Goal: Check status: Check status

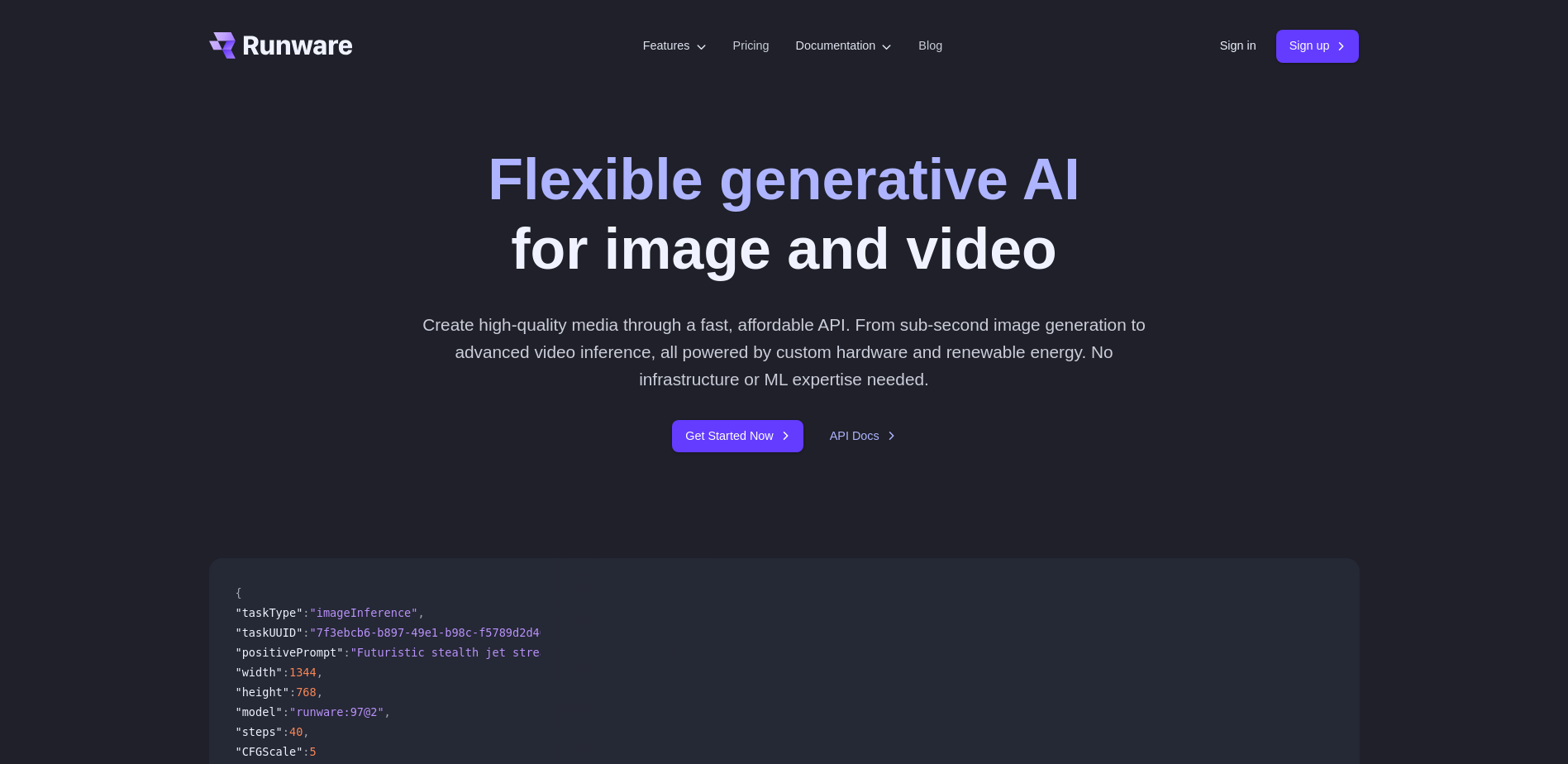
click at [1223, 57] on div "Sign in Sign up" at bounding box center [1290, 46] width 139 height 32
click at [1226, 49] on link "Sign in" at bounding box center [1239, 46] width 37 height 19
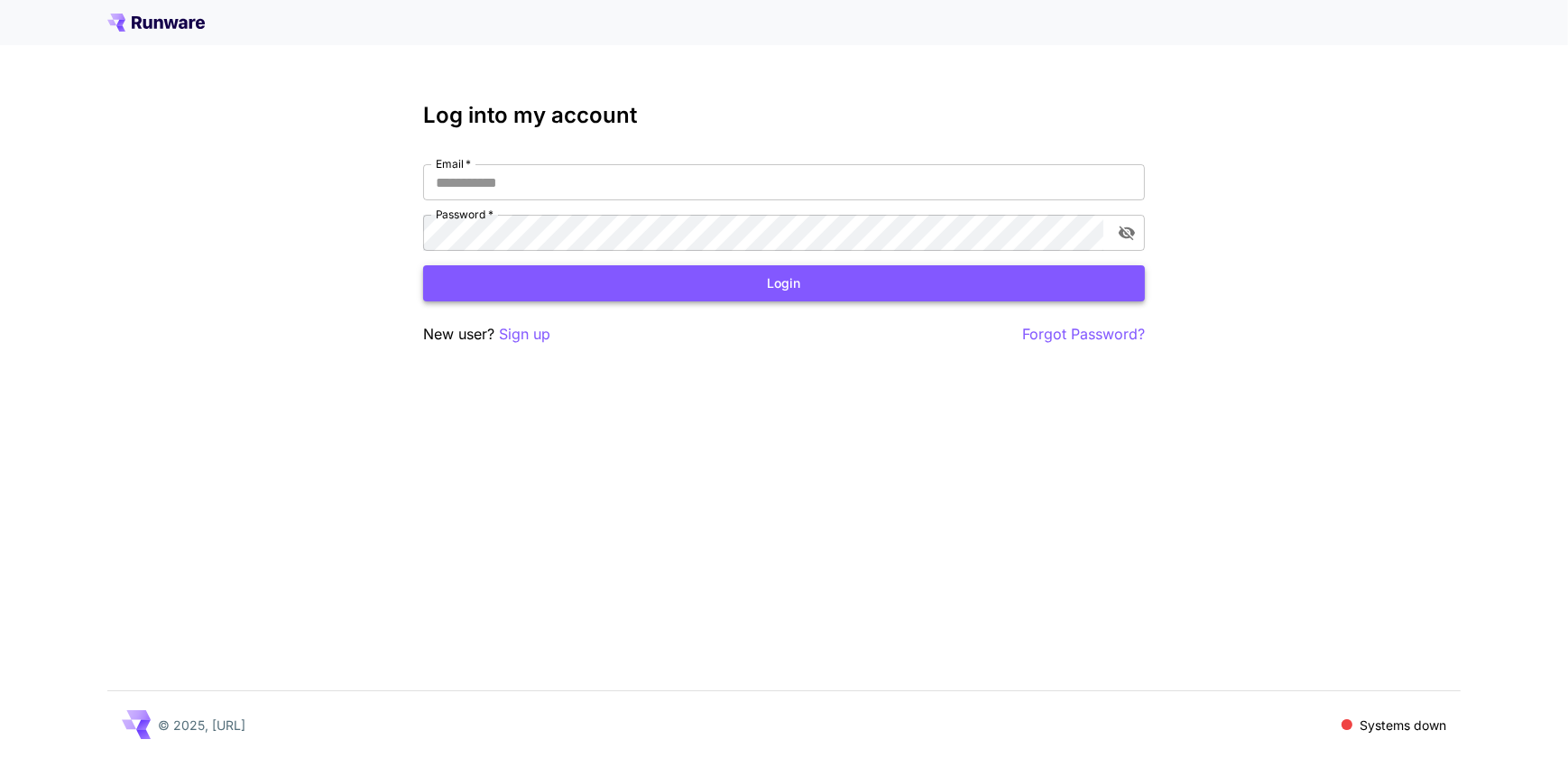
type input "**********"
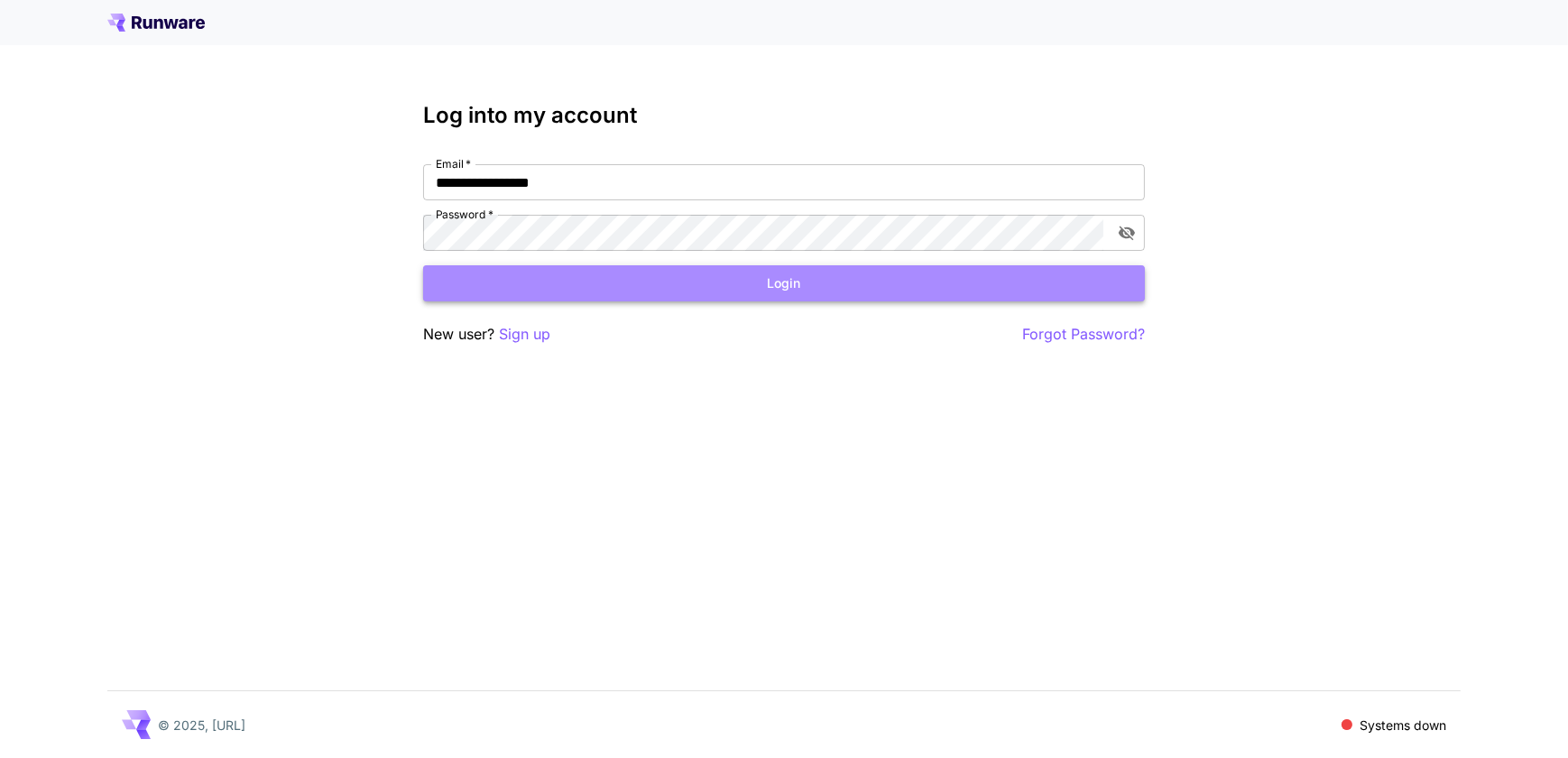
click at [834, 292] on button "Login" at bounding box center [783, 283] width 722 height 37
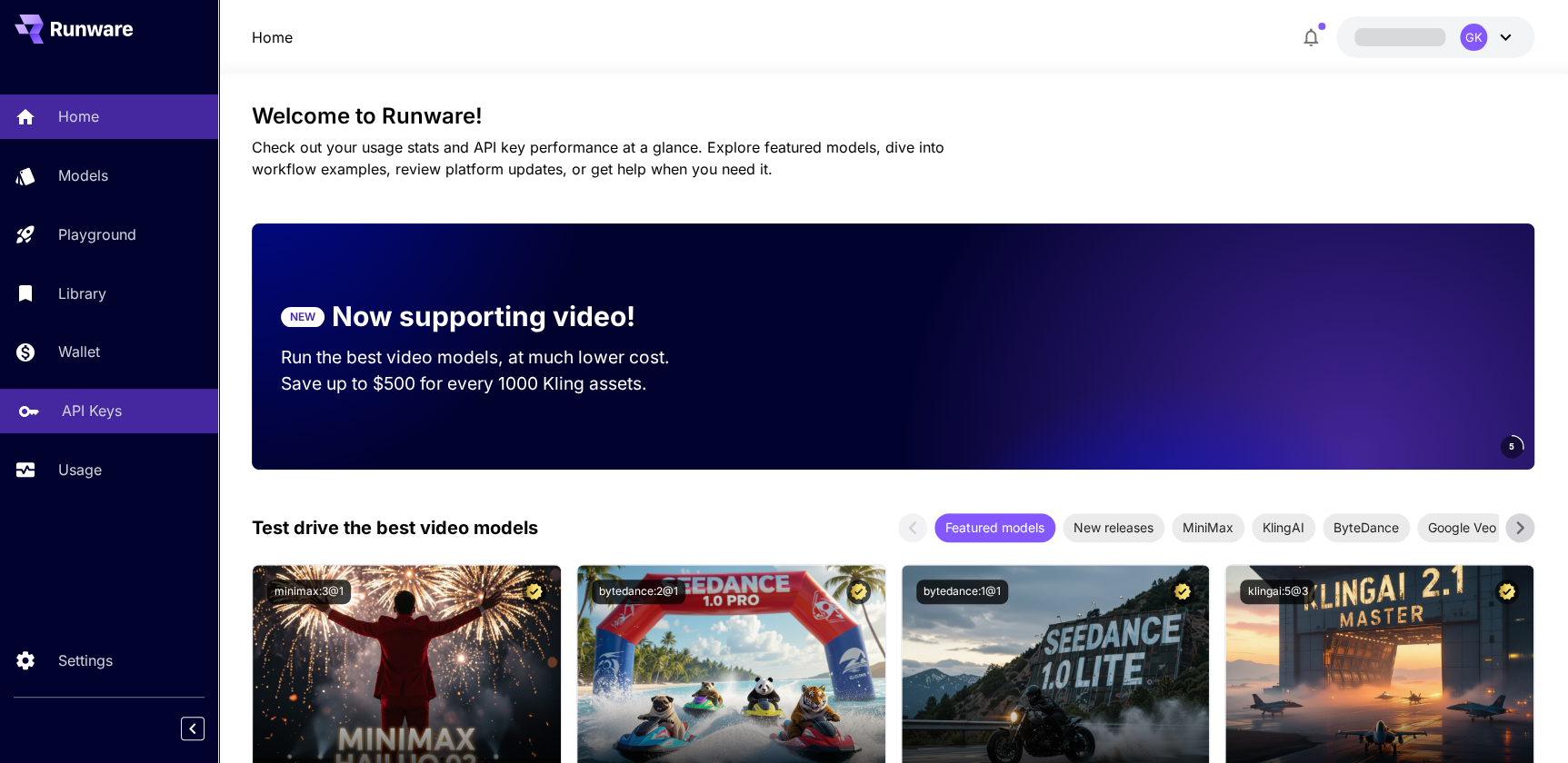
scroll to position [164, 0]
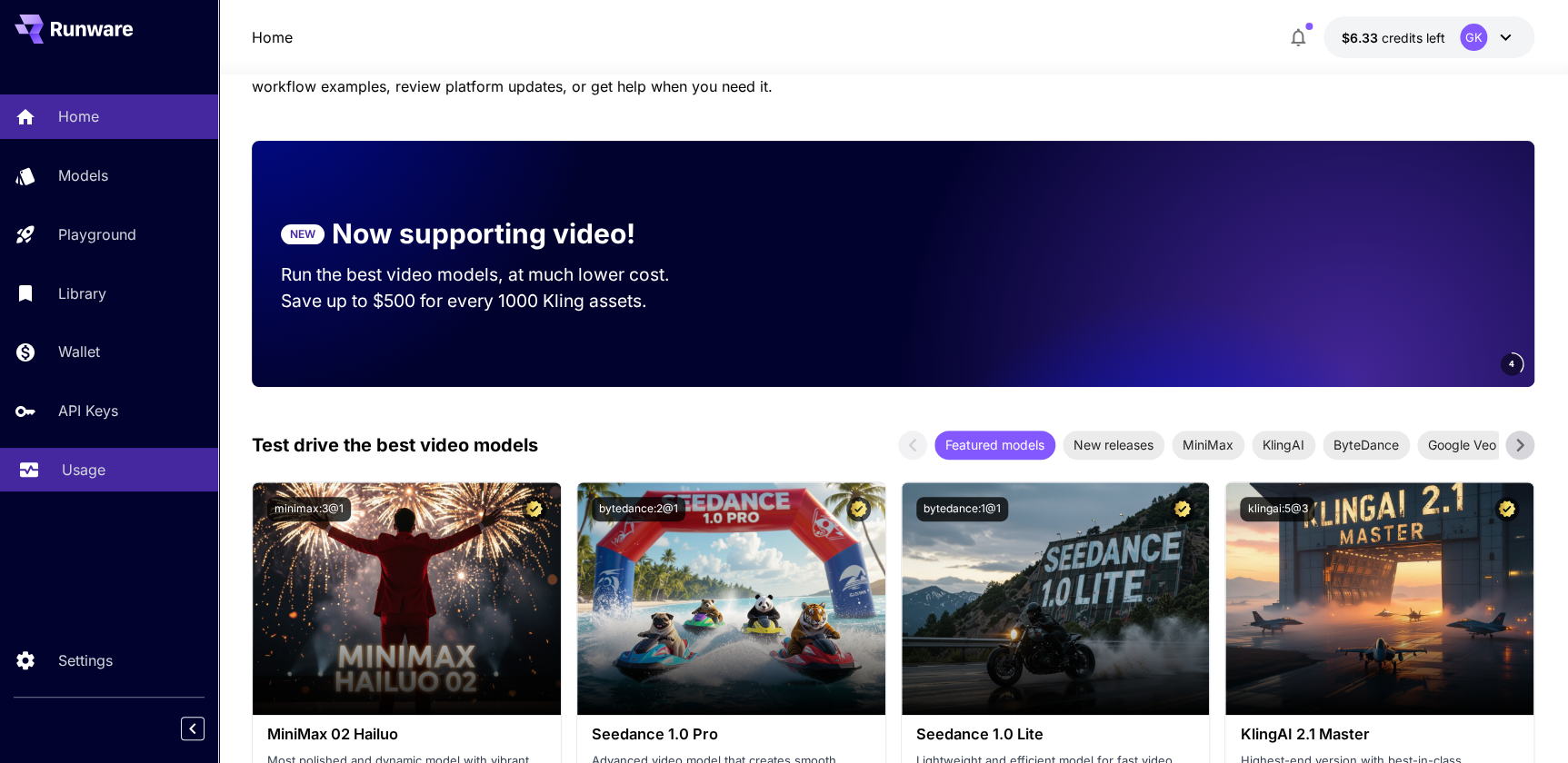
click at [134, 456] on link "Usage" at bounding box center [109, 469] width 218 height 45
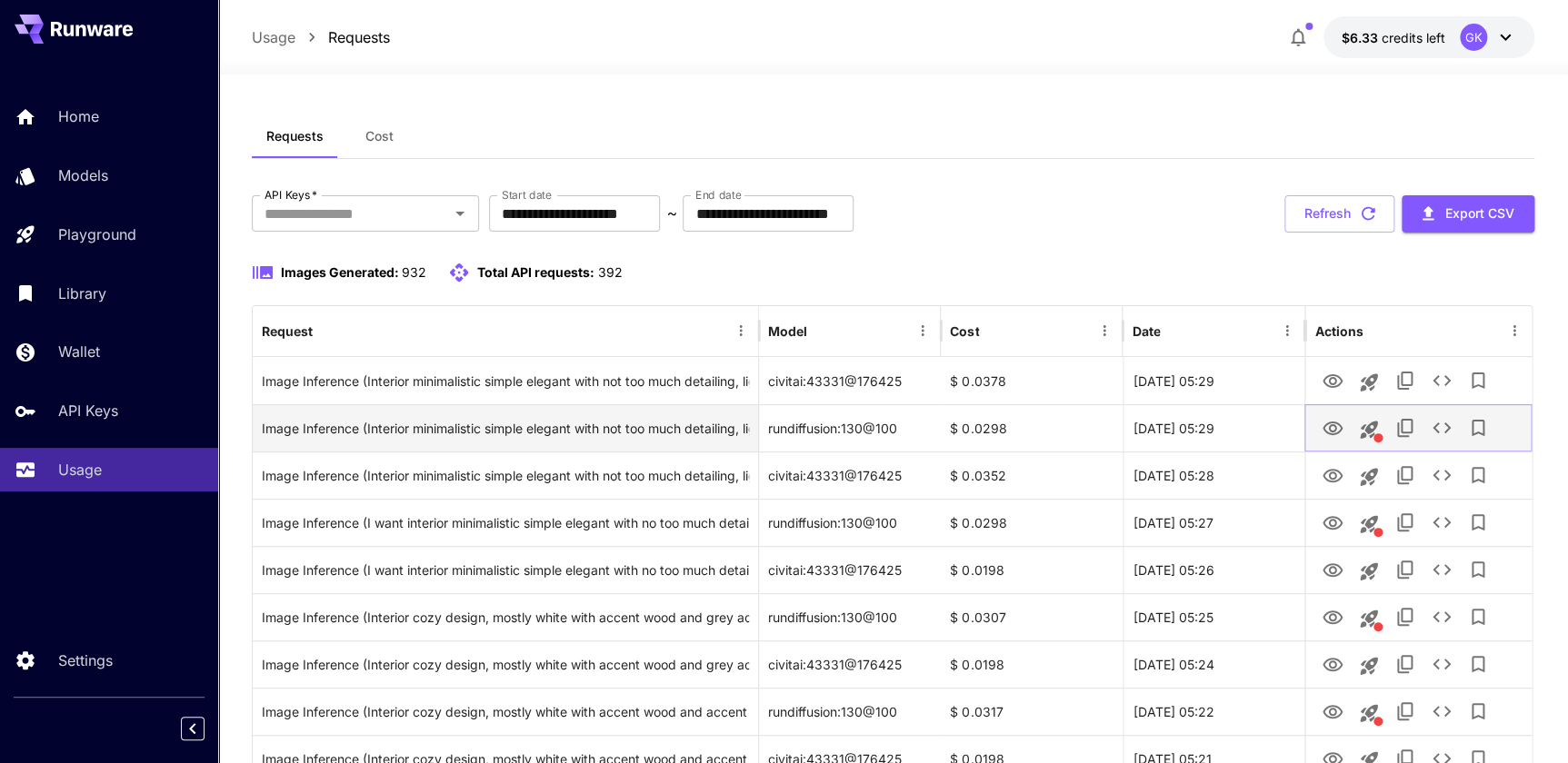
click at [1335, 433] on icon "View Image" at bounding box center [1333, 428] width 20 height 14
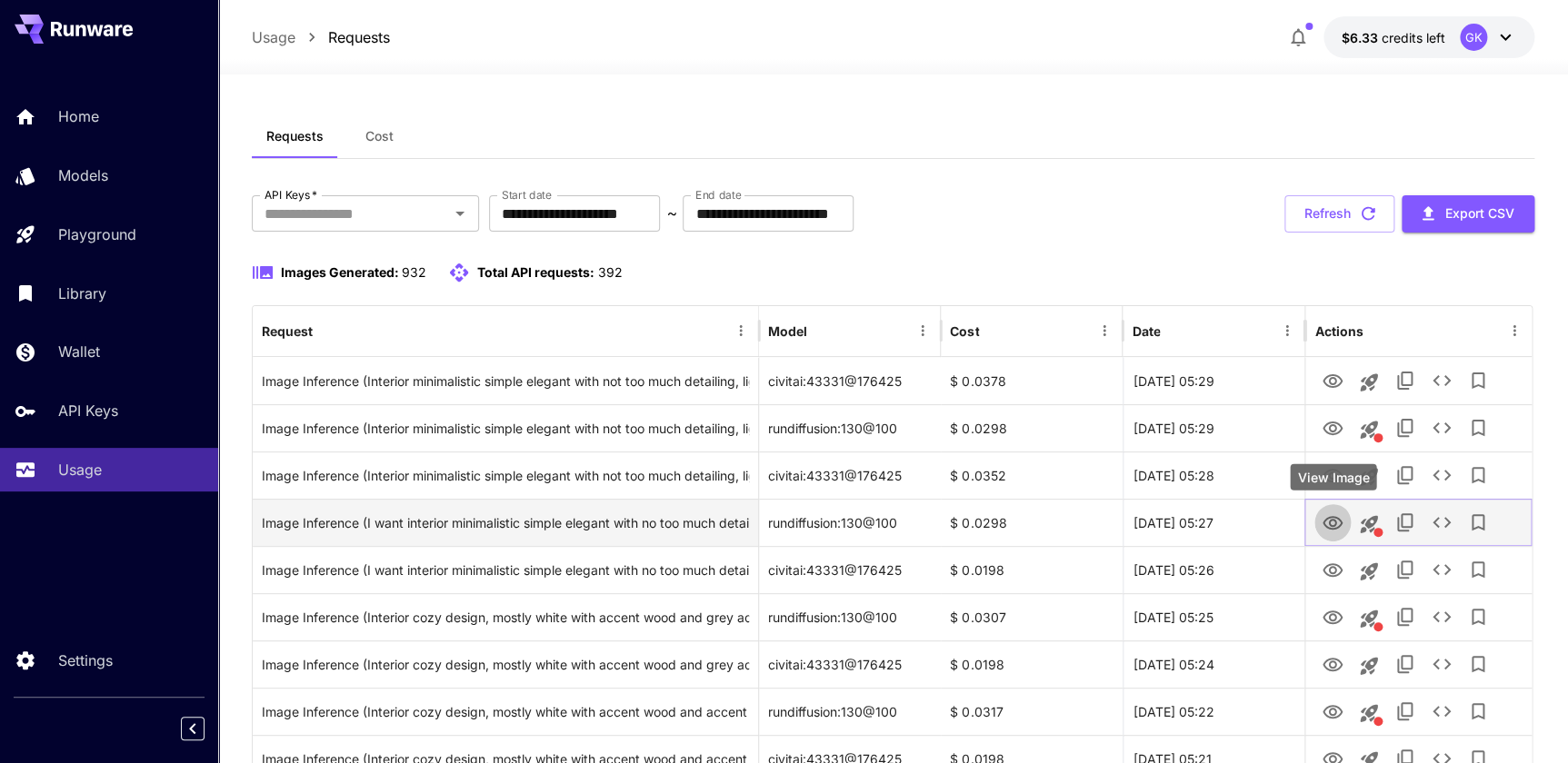
click at [1325, 517] on icon "View Image" at bounding box center [1333, 523] width 22 height 22
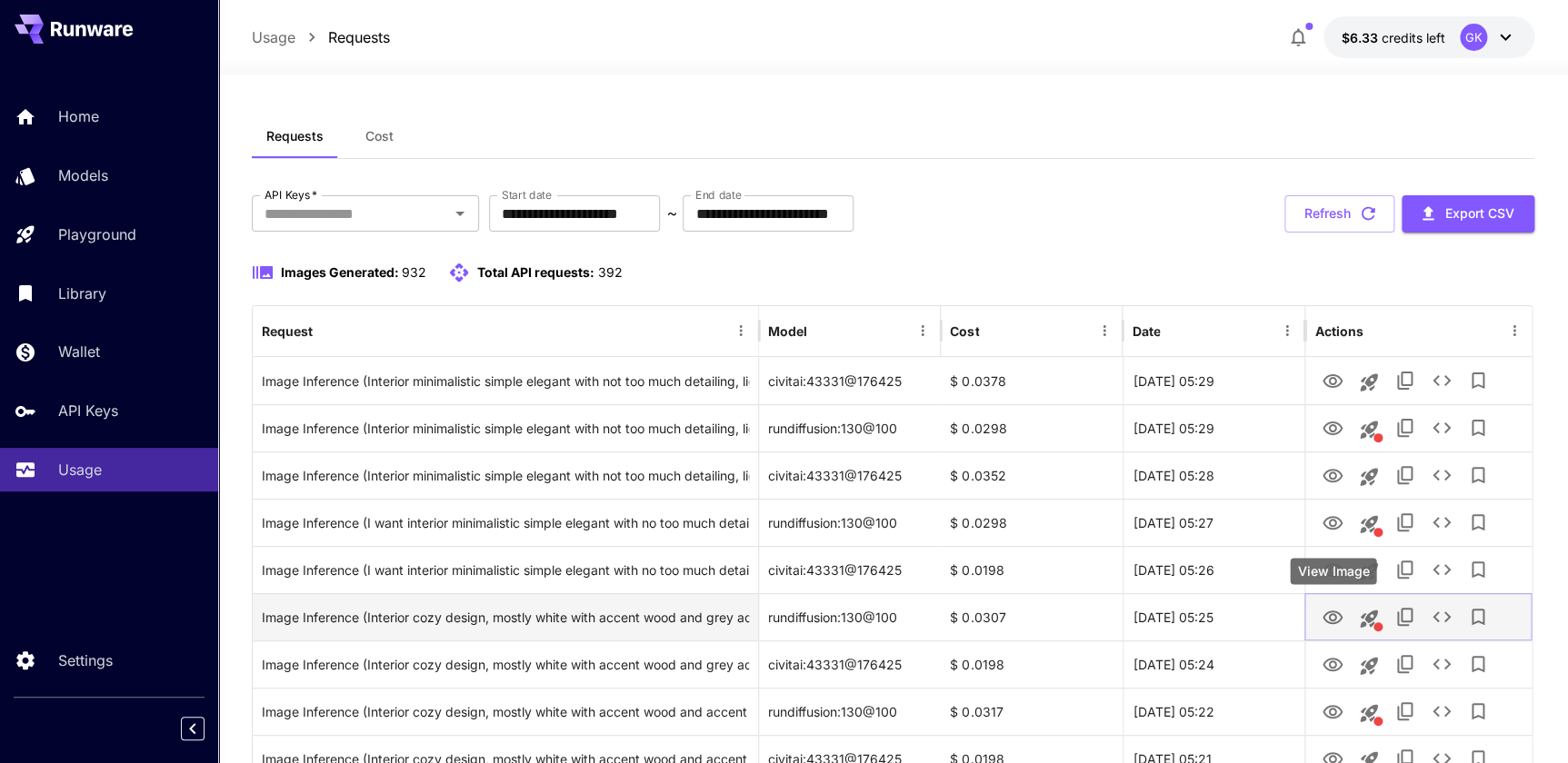
click at [1330, 625] on icon "View Image" at bounding box center [1333, 618] width 22 height 22
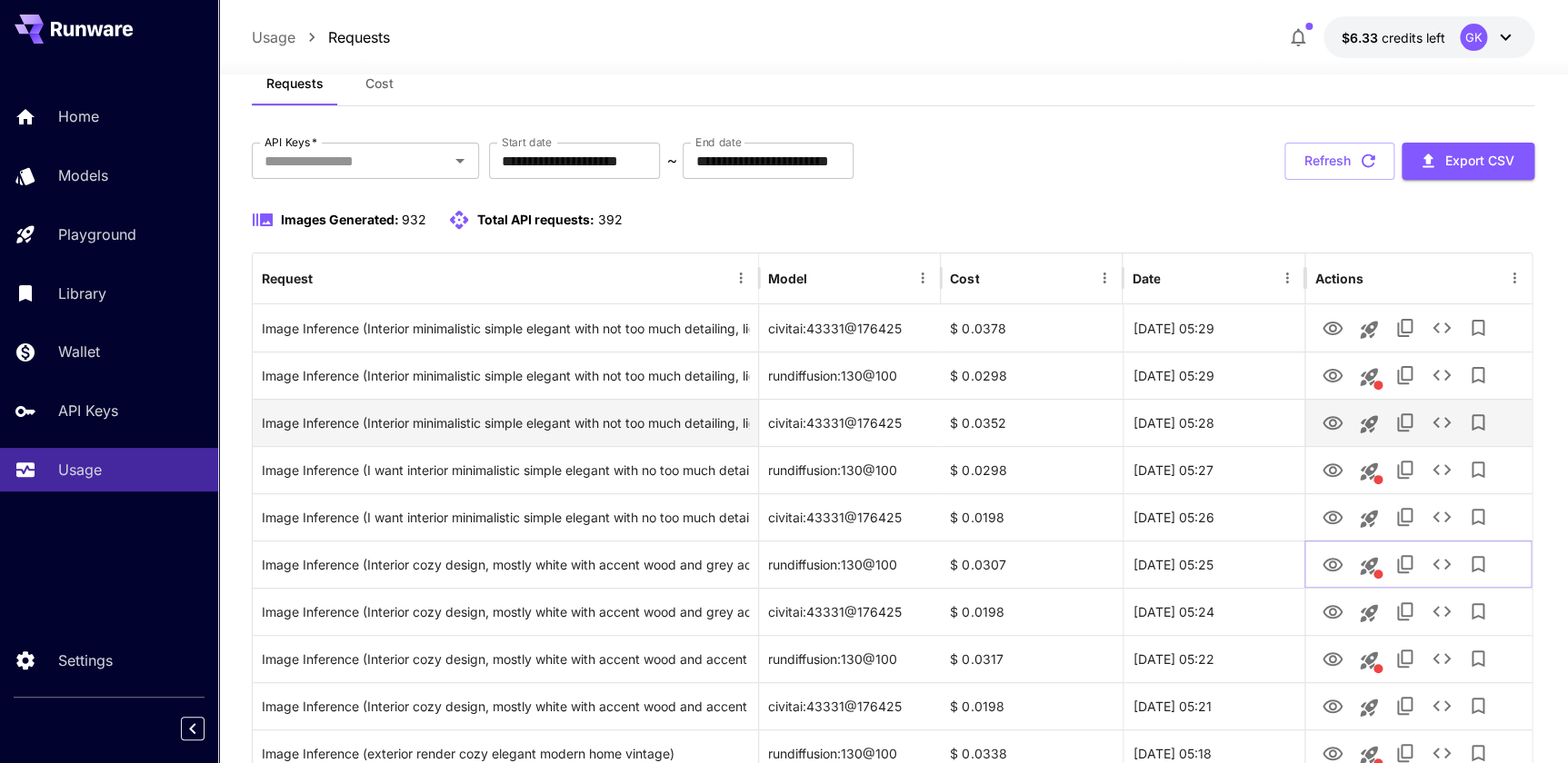
scroll to position [82, 0]
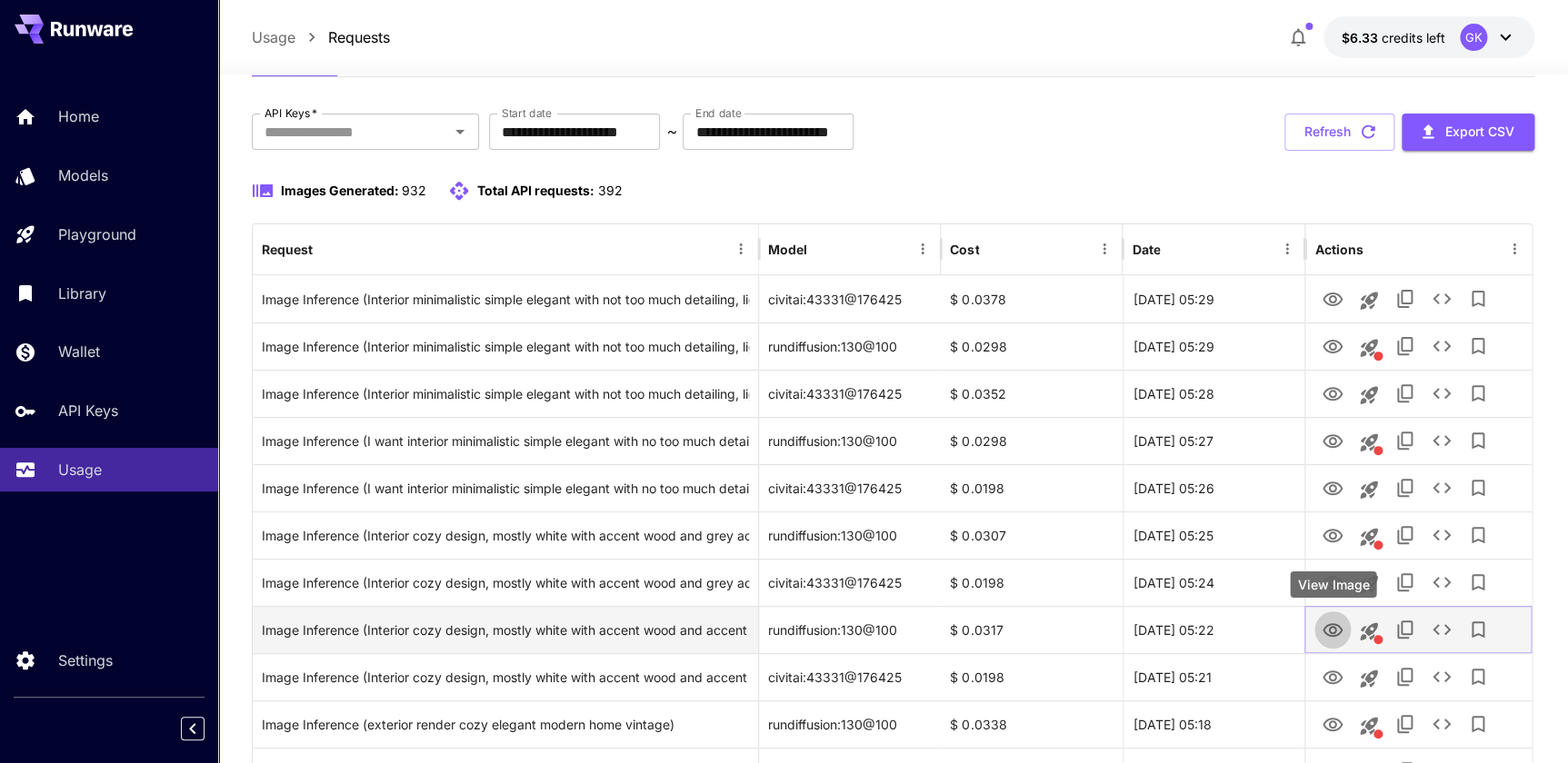
click at [1326, 624] on icon "View Image" at bounding box center [1333, 631] width 22 height 22
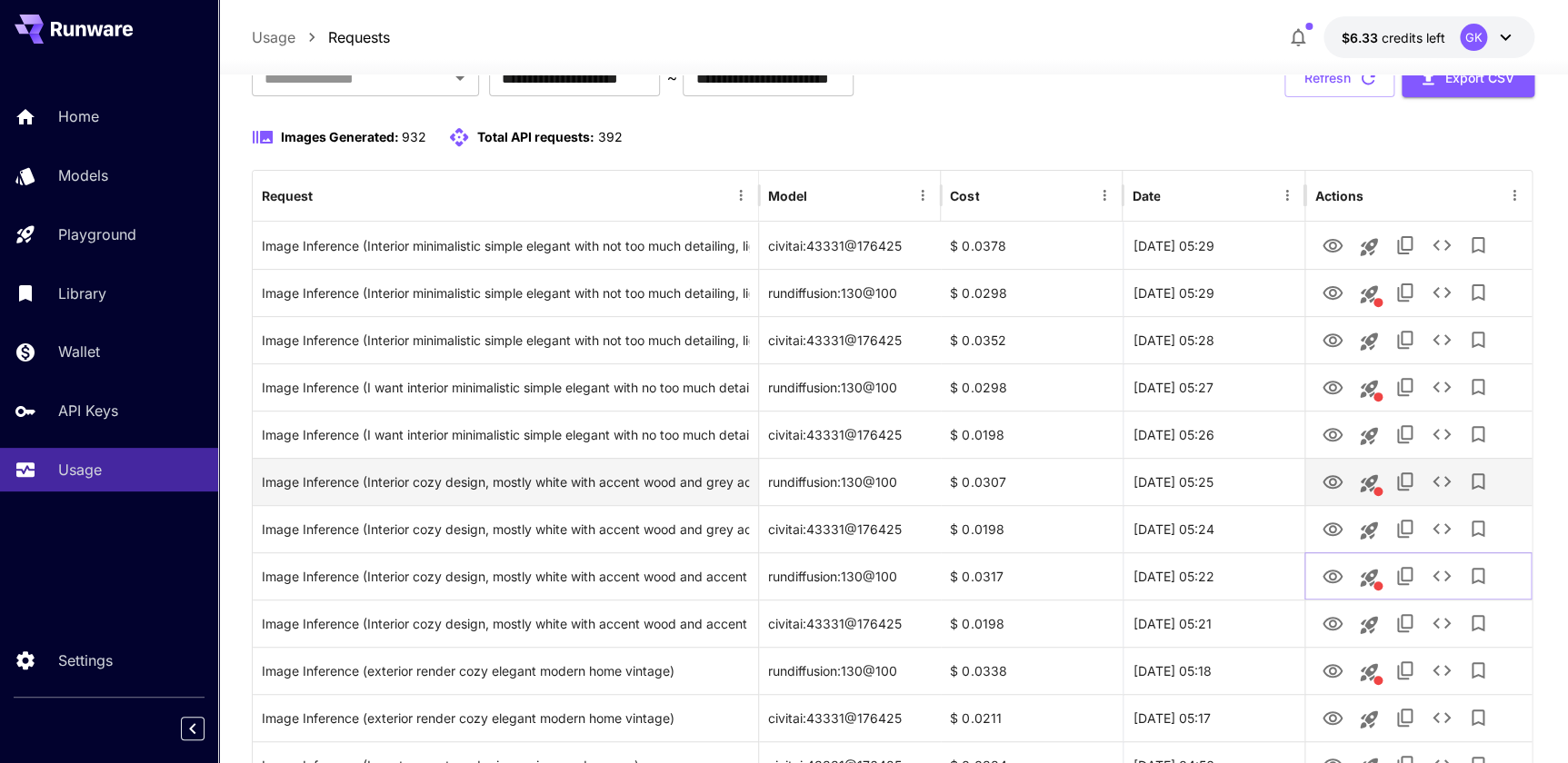
scroll to position [164, 0]
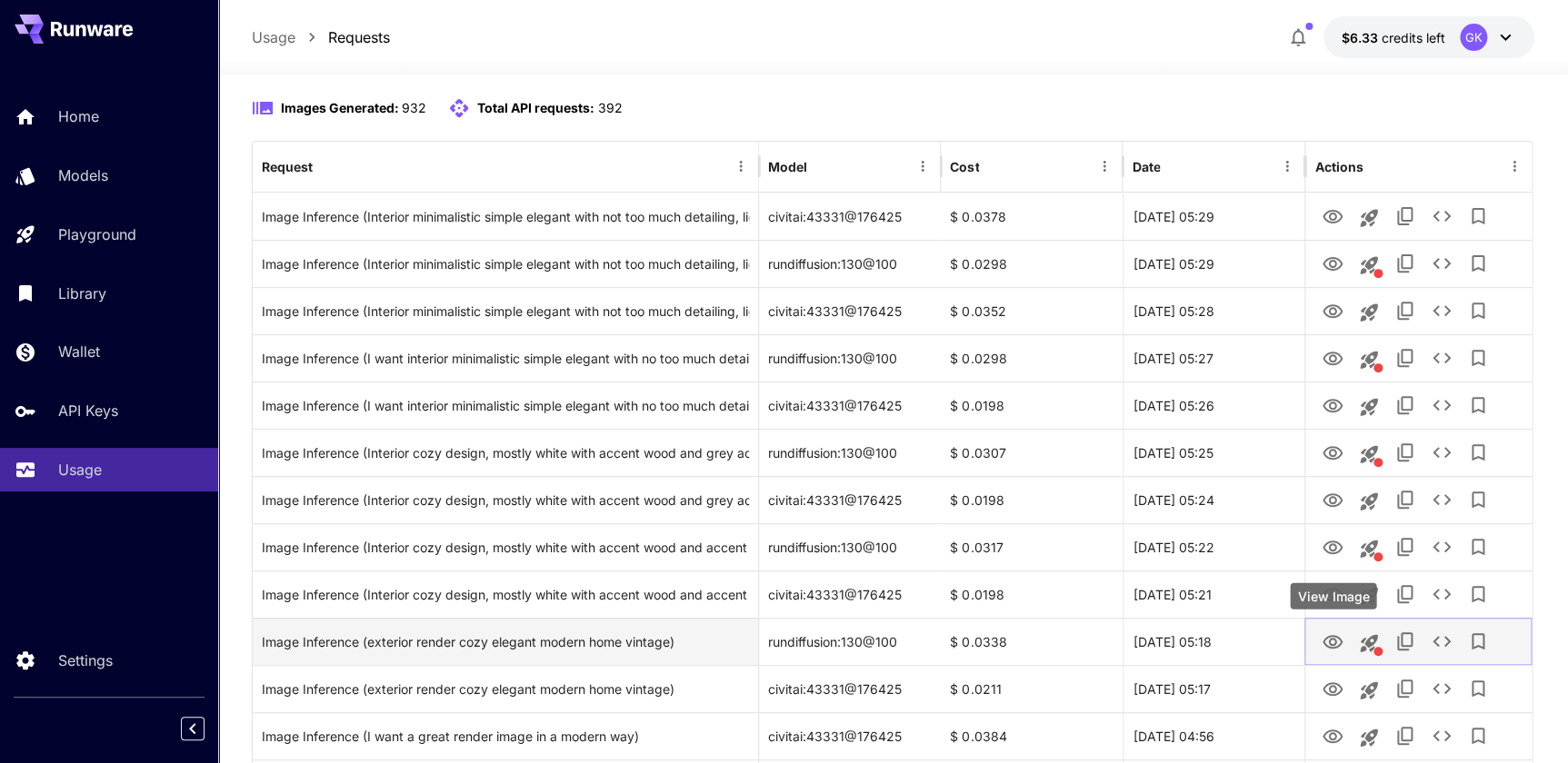
click at [1328, 632] on icon "View Image" at bounding box center [1333, 643] width 22 height 22
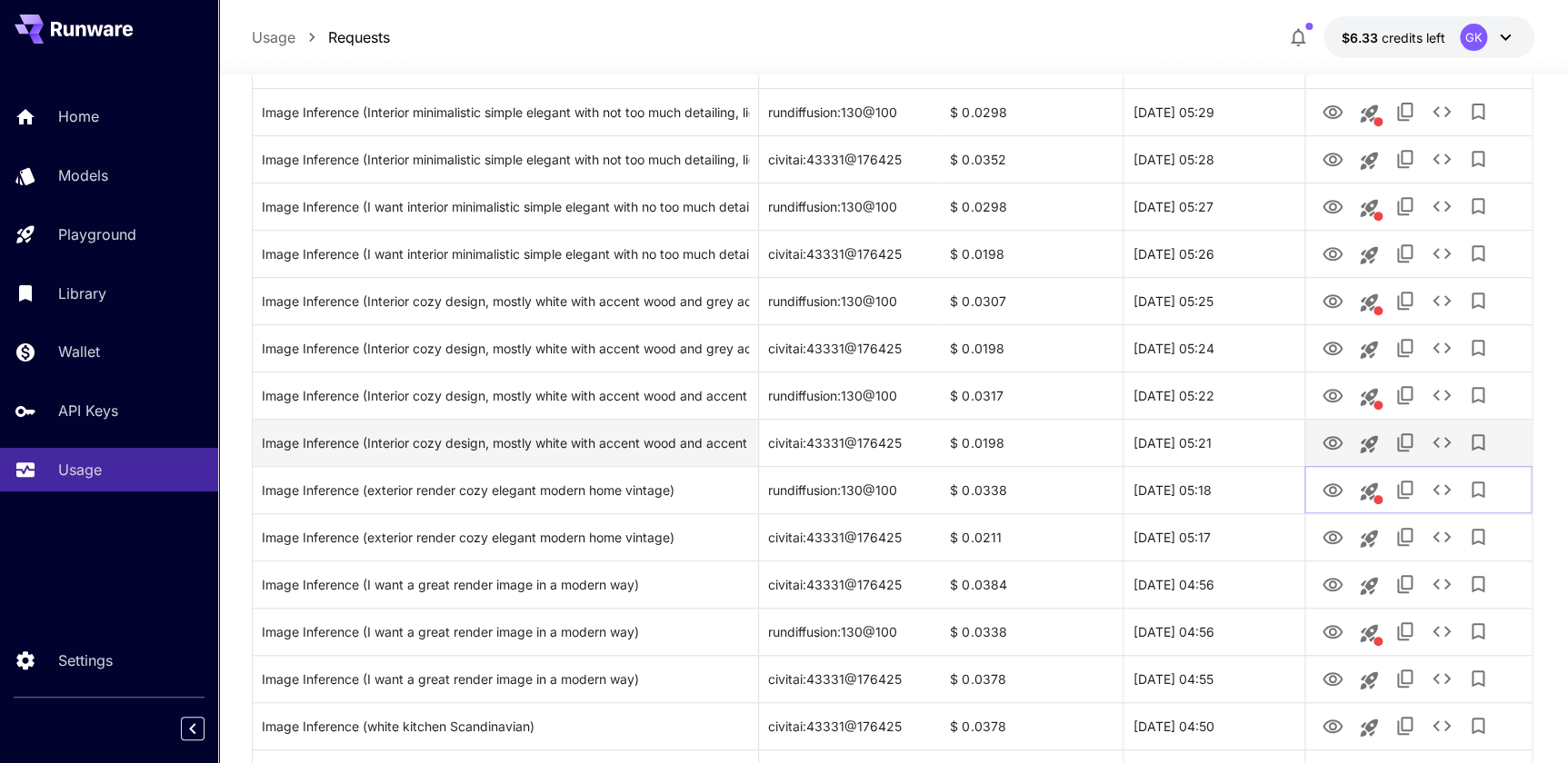
scroll to position [330, 0]
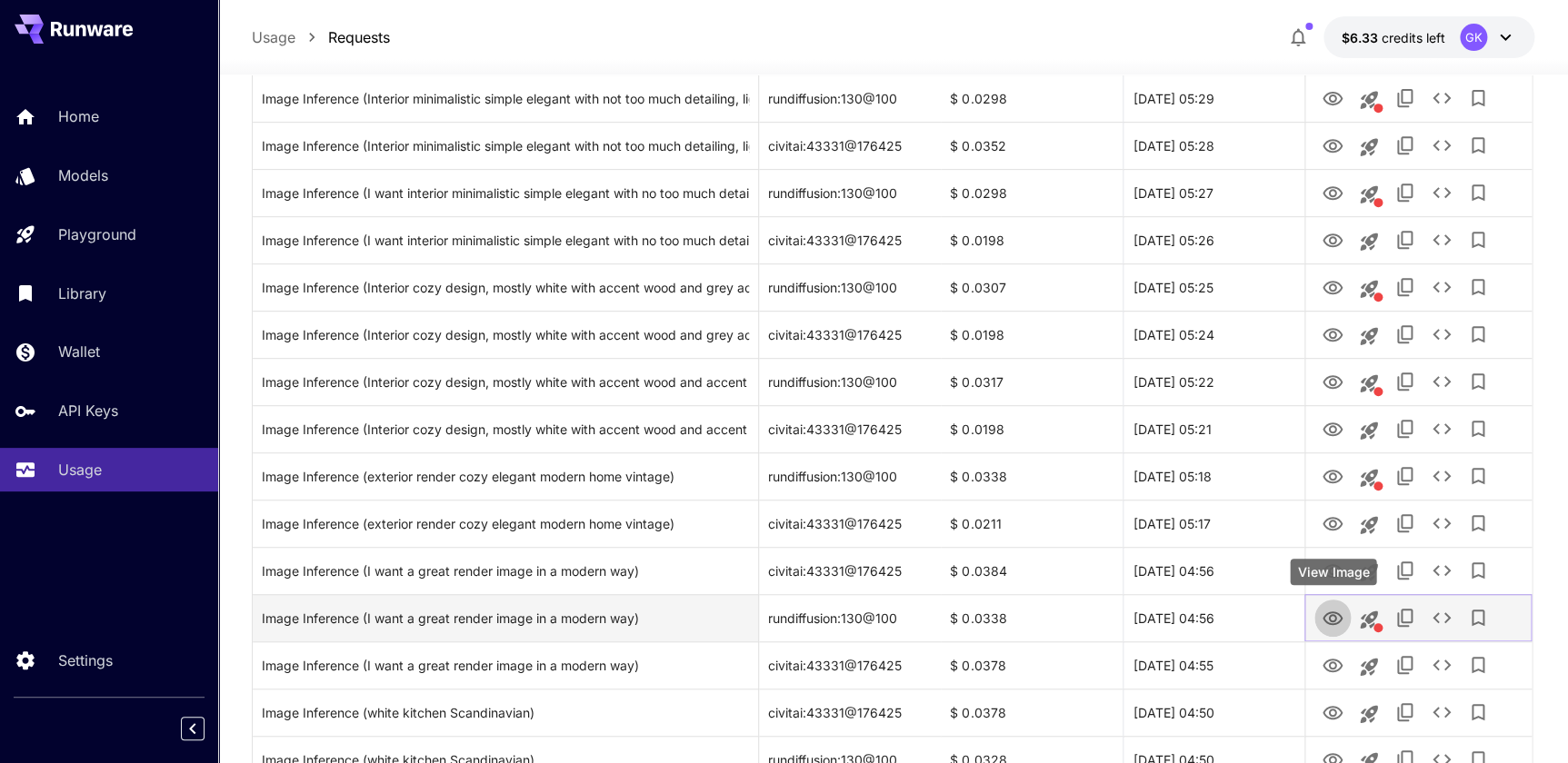
click at [1327, 617] on icon "View Image" at bounding box center [1333, 619] width 22 height 22
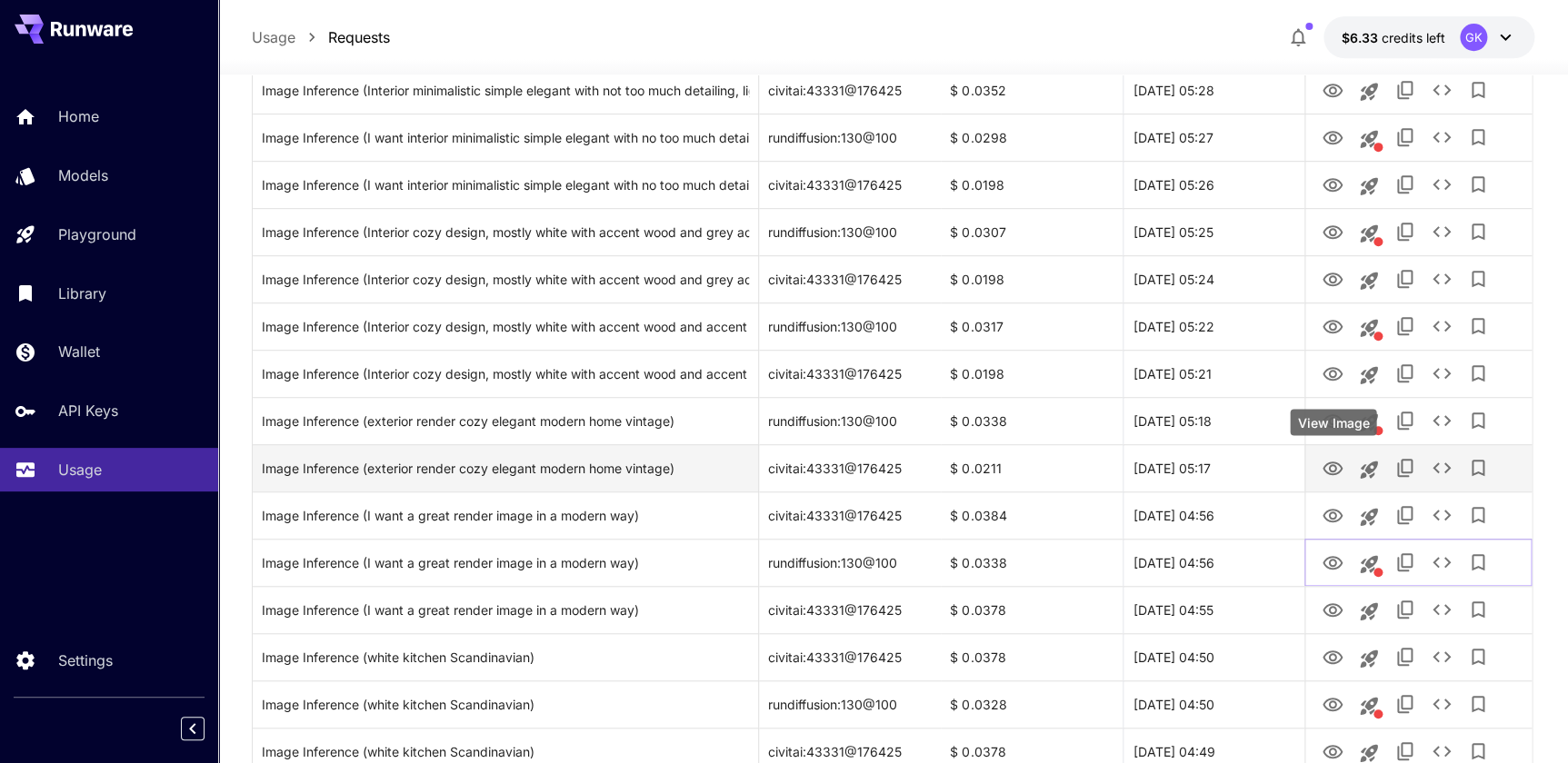
scroll to position [412, 0]
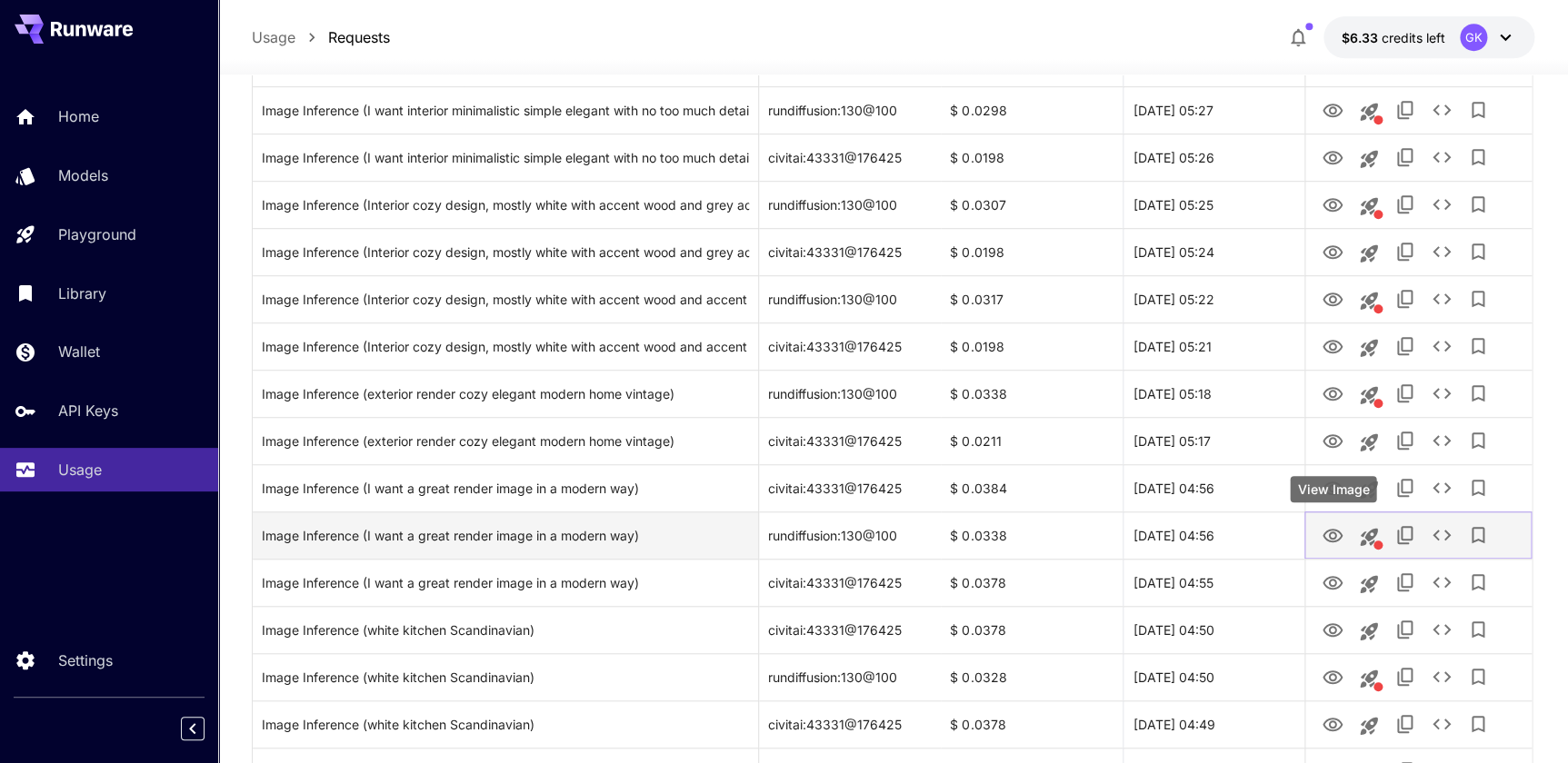
click at [1334, 540] on icon "View Image" at bounding box center [1333, 535] width 20 height 14
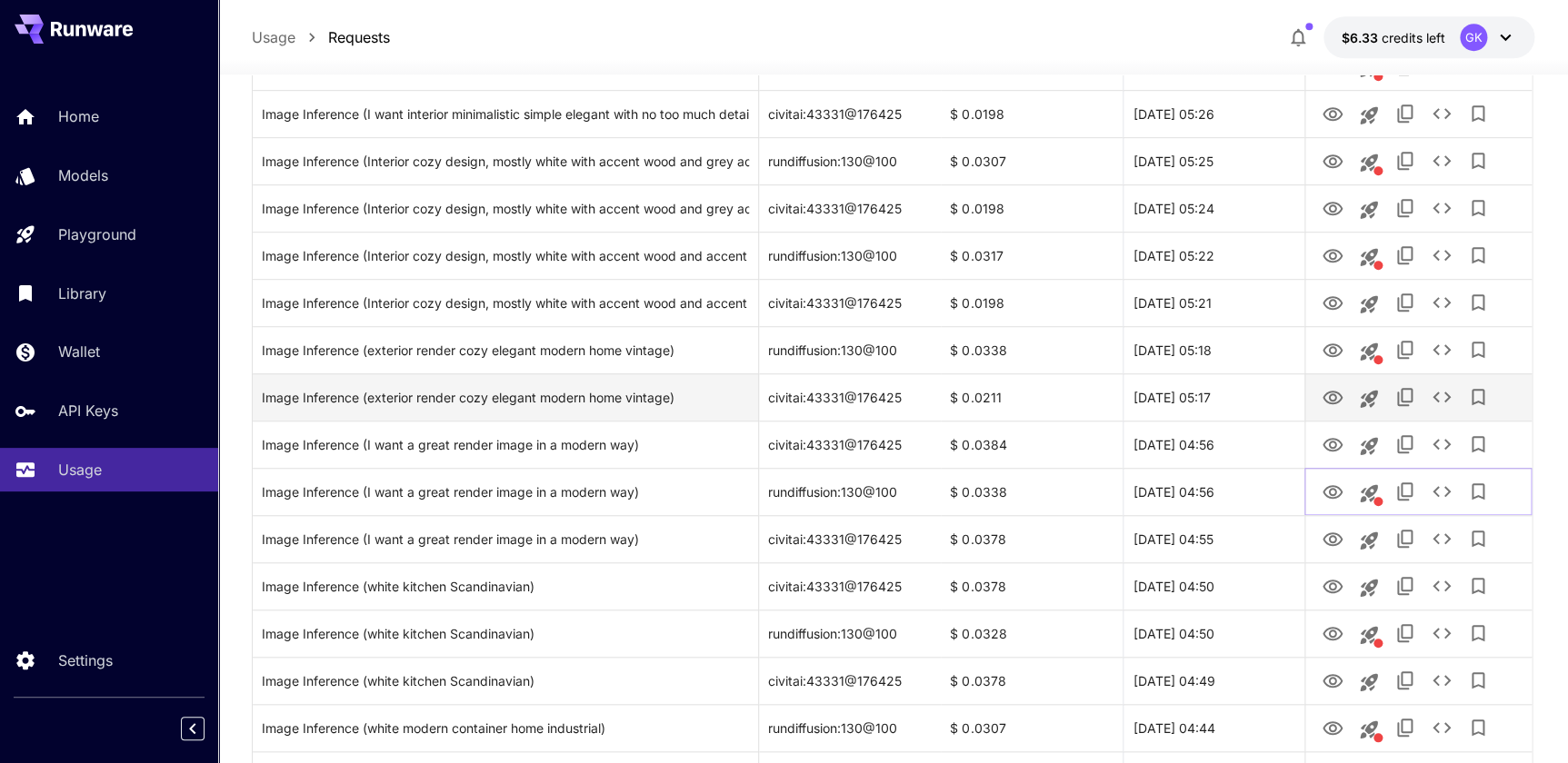
scroll to position [495, 0]
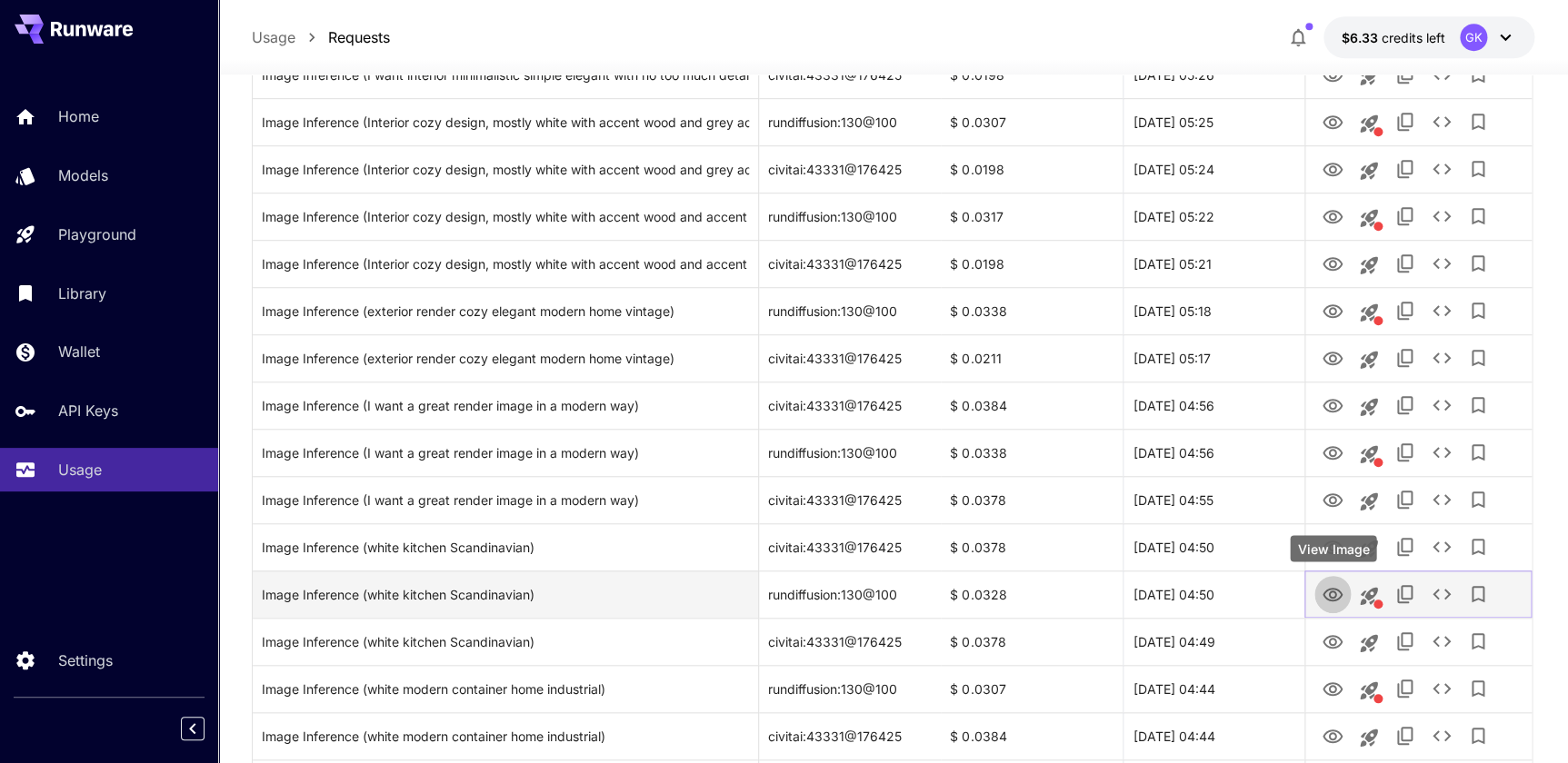
click at [1341, 587] on icon "View Image" at bounding box center [1333, 595] width 22 height 22
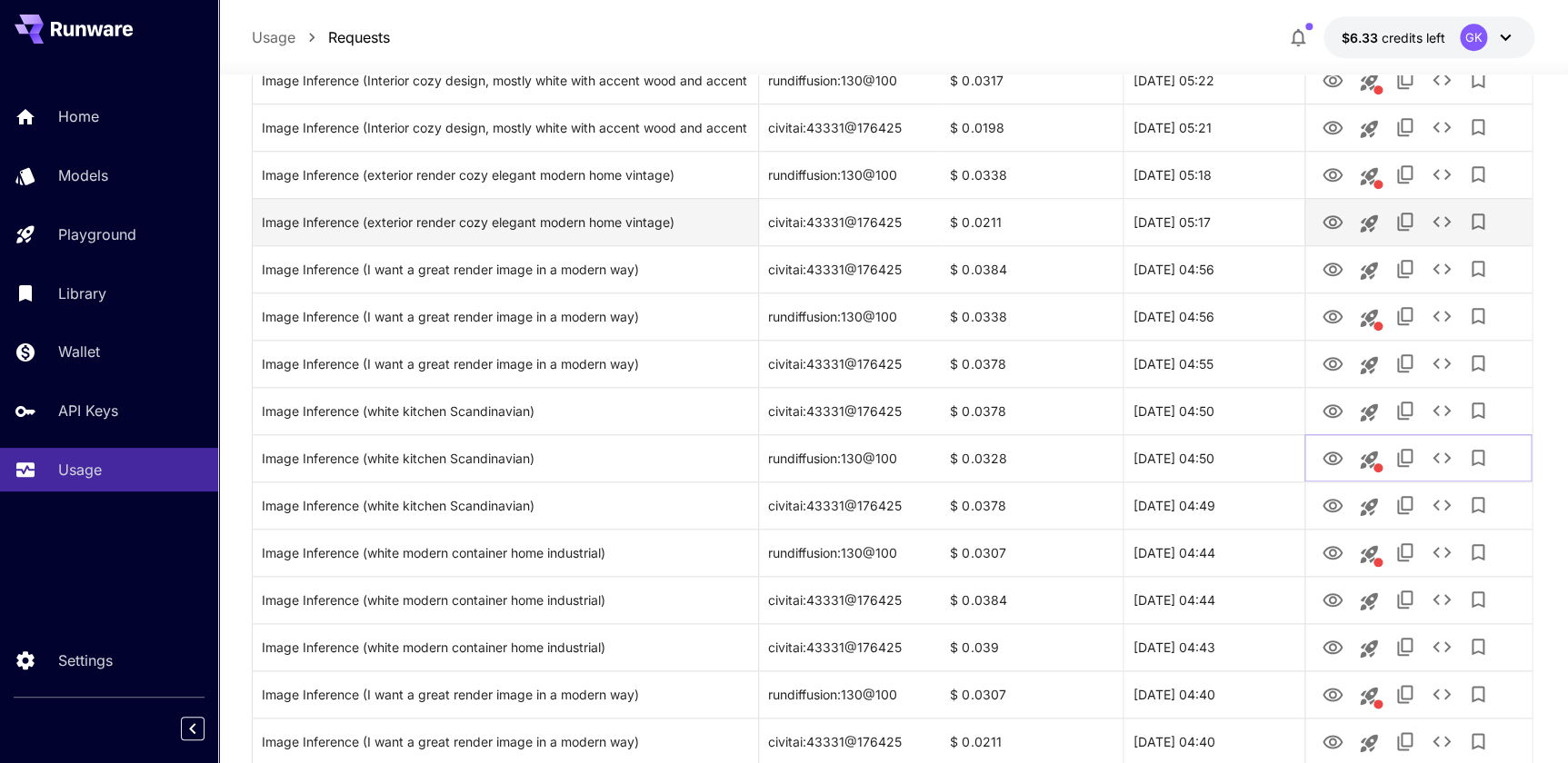
scroll to position [743, 0]
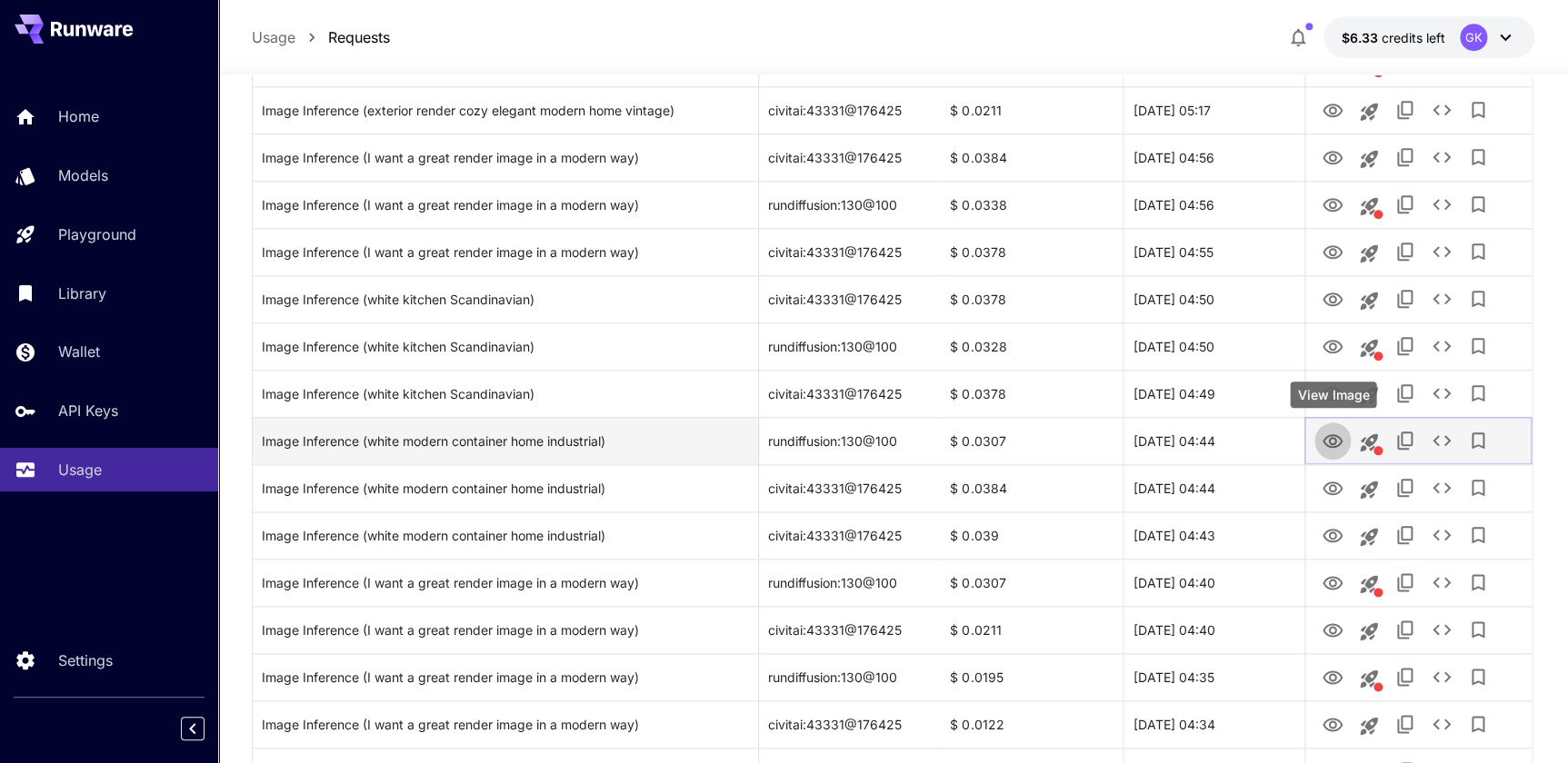
click at [1334, 441] on icon "View Image" at bounding box center [1333, 440] width 20 height 14
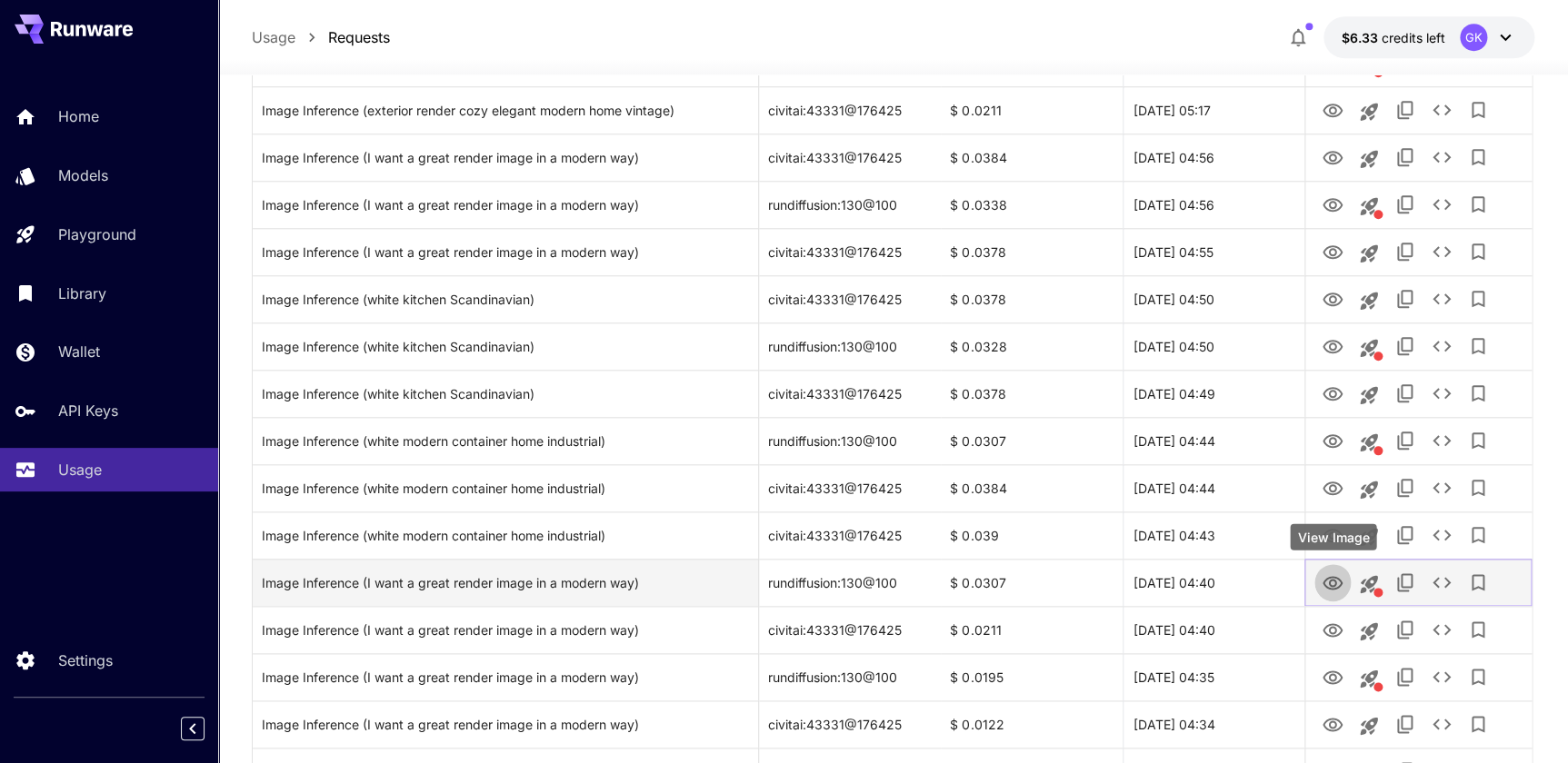
click at [1339, 579] on icon "View Image" at bounding box center [1333, 583] width 20 height 14
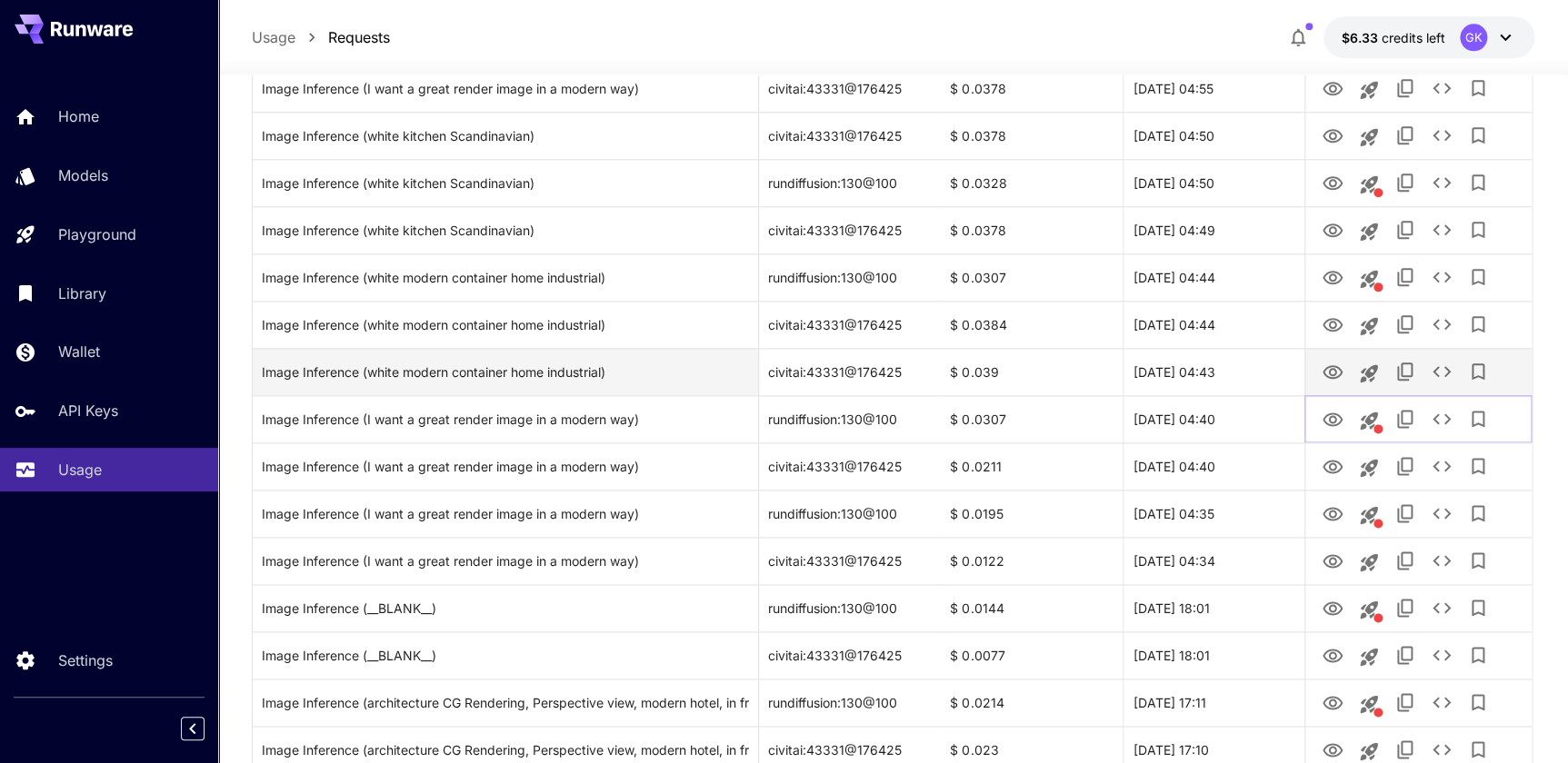
scroll to position [909, 0]
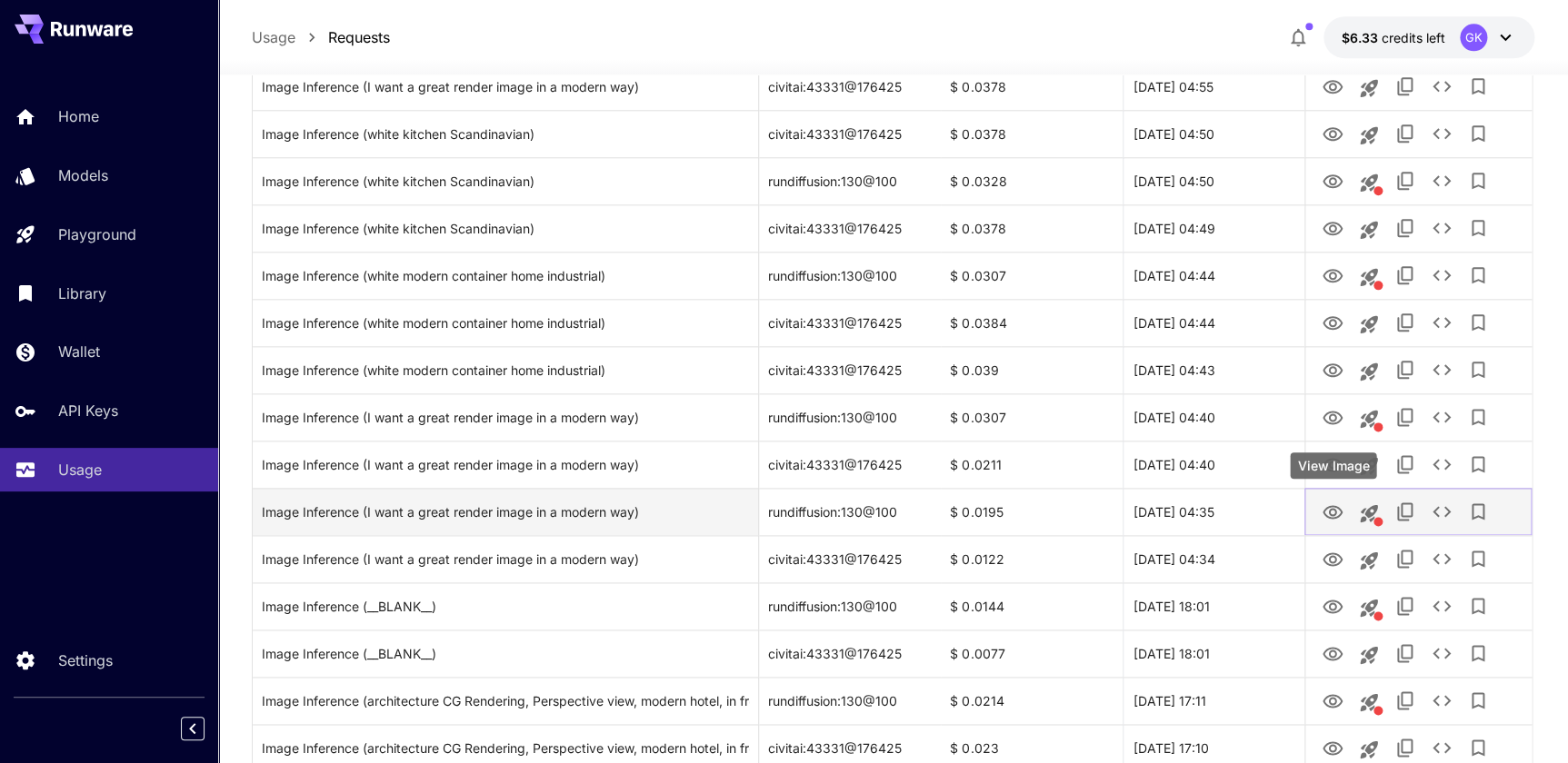
click at [1336, 506] on icon "View Image" at bounding box center [1333, 511] width 20 height 14
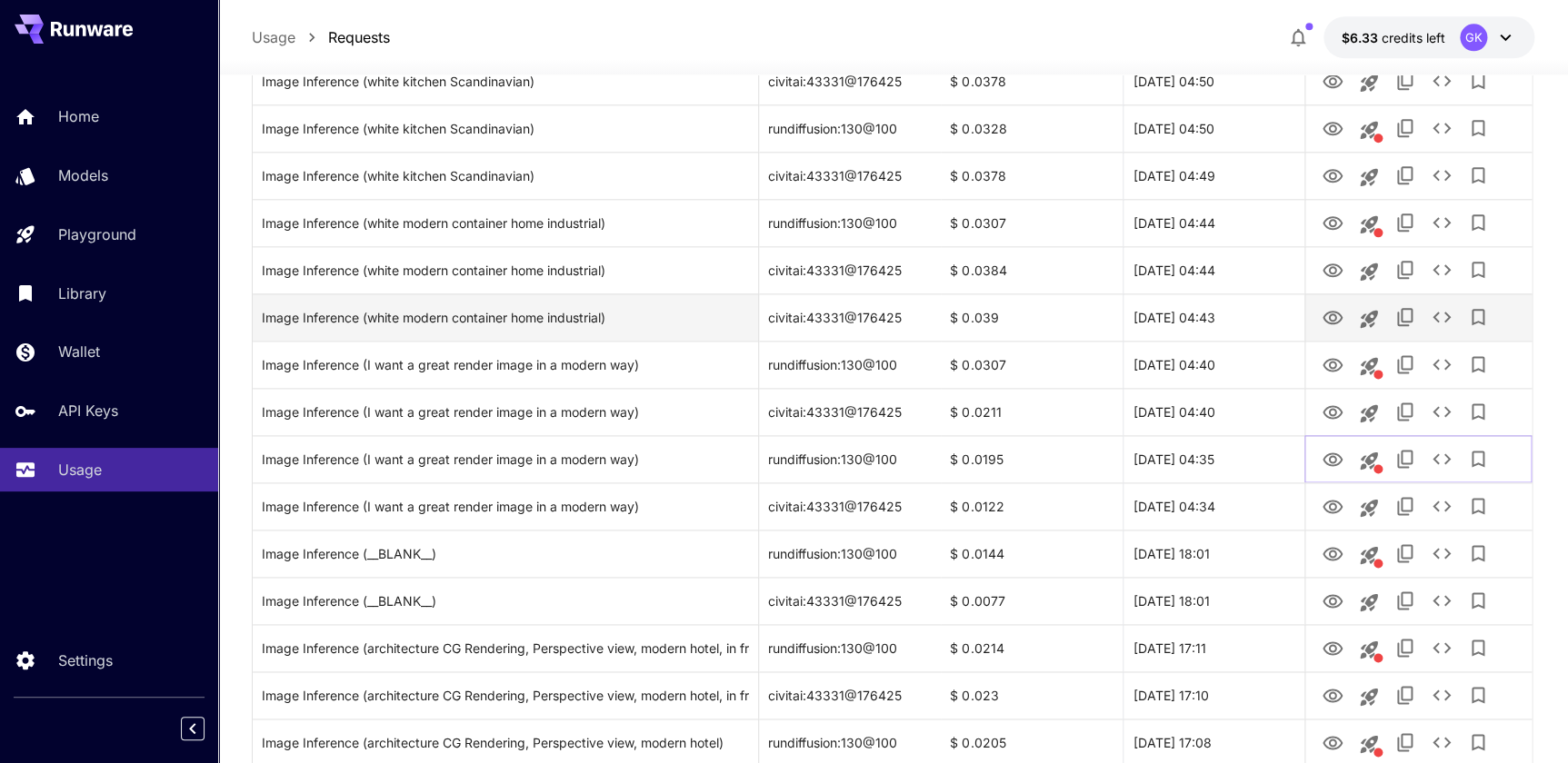
scroll to position [990, 0]
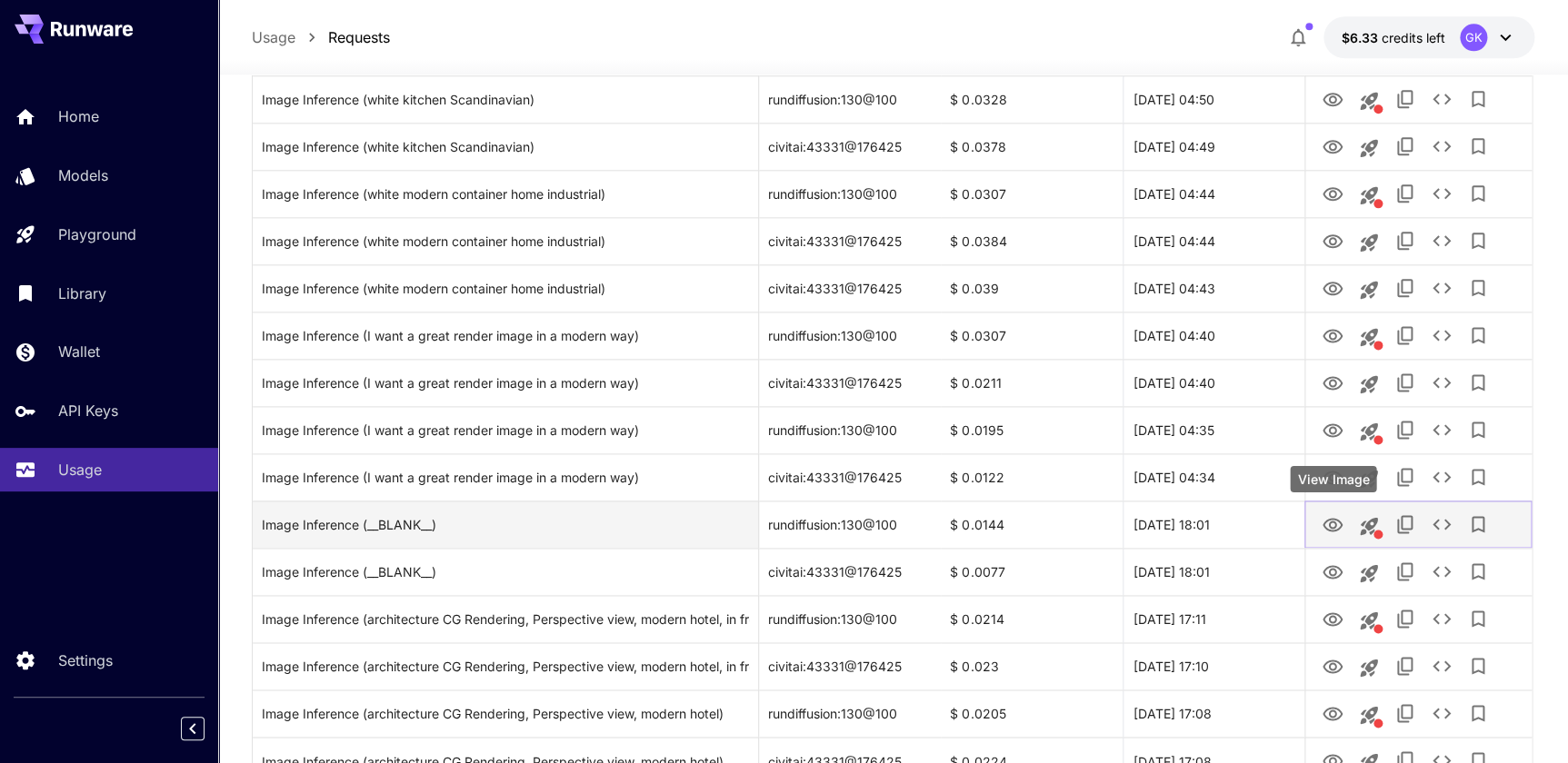
click at [1341, 514] on icon "View Image" at bounding box center [1333, 525] width 22 height 22
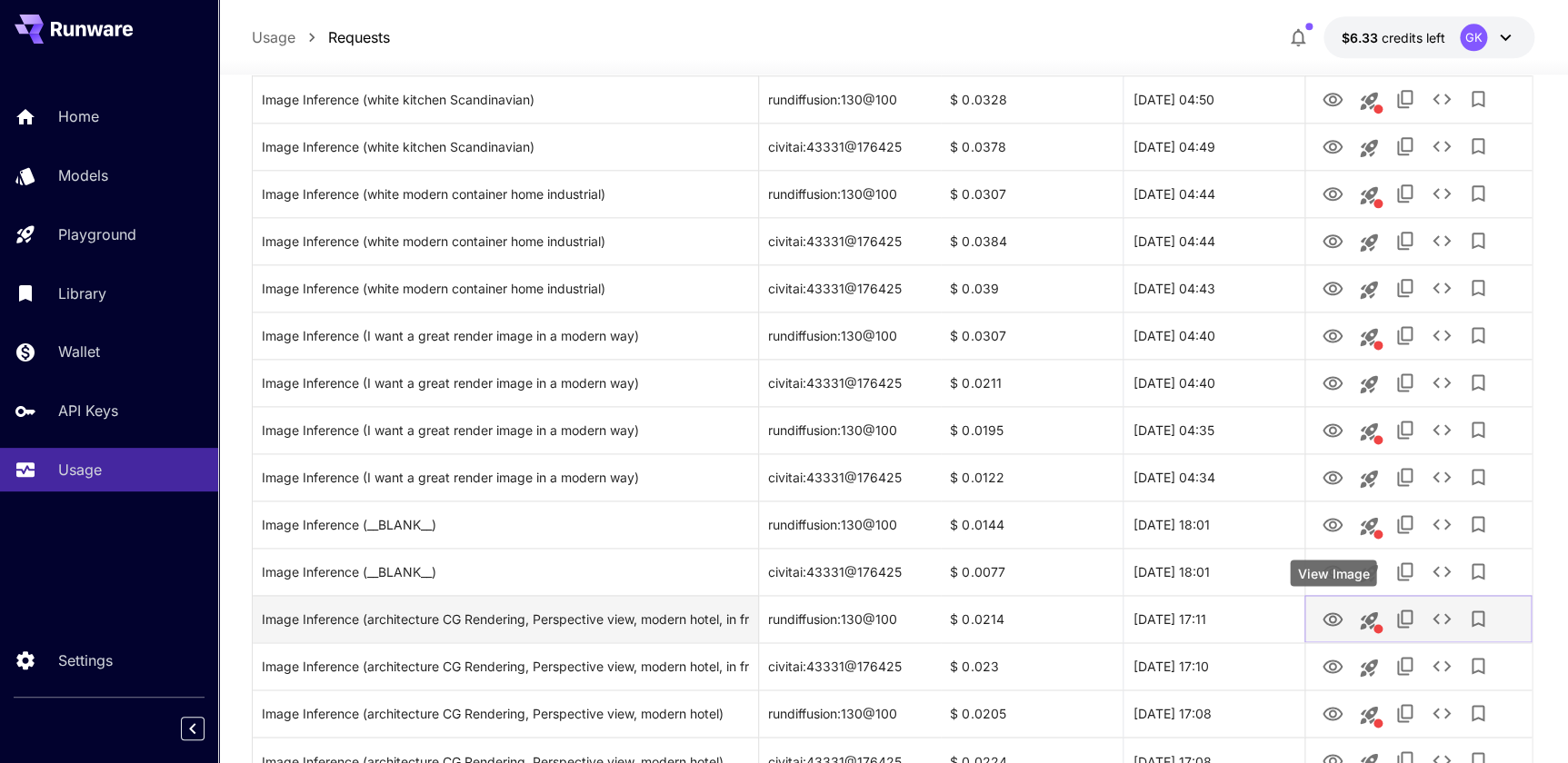
click at [1332, 614] on icon "View Image" at bounding box center [1333, 619] width 20 height 14
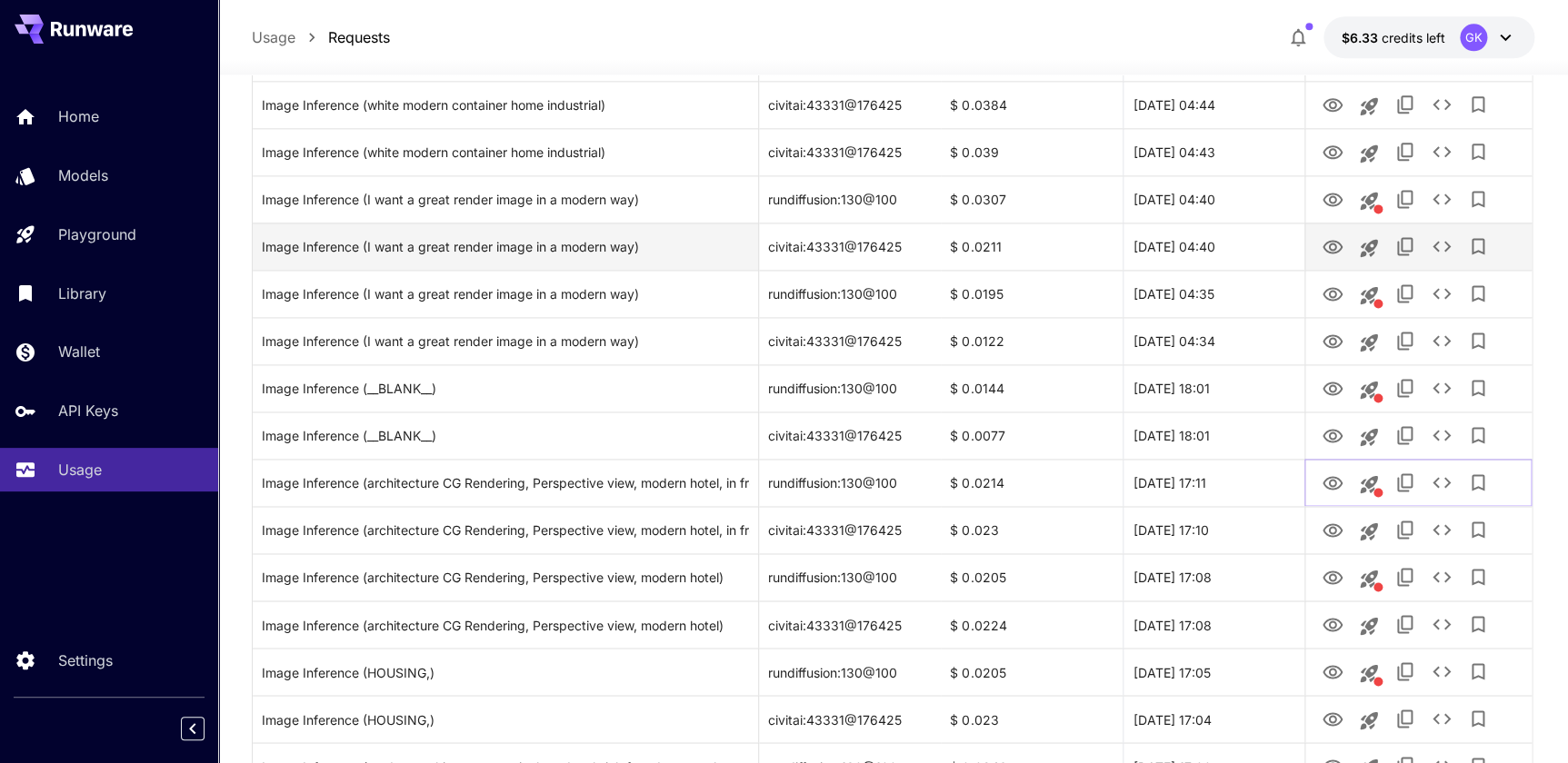
scroll to position [1156, 0]
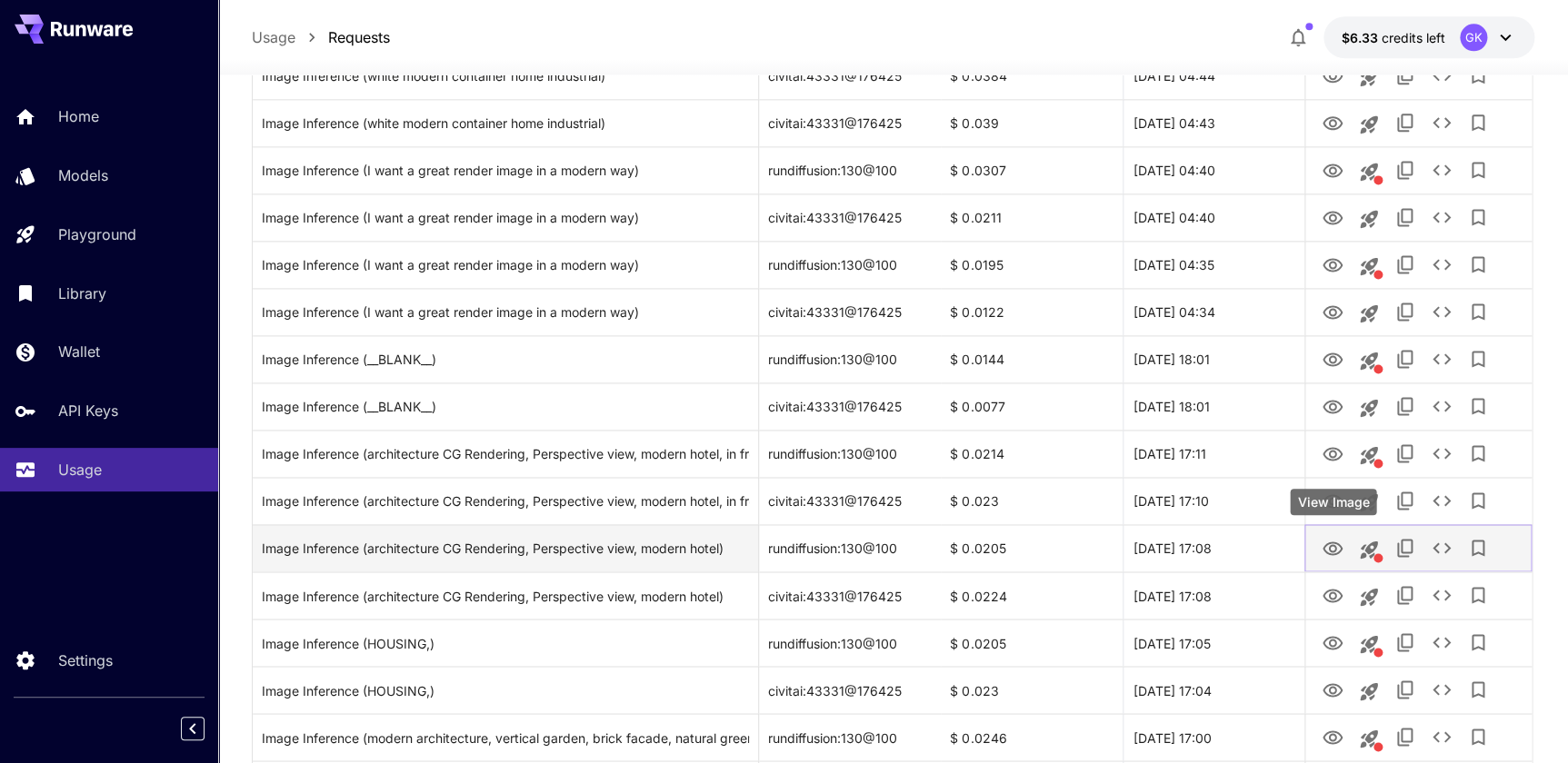
click at [1327, 545] on icon "View Image" at bounding box center [1333, 549] width 22 height 22
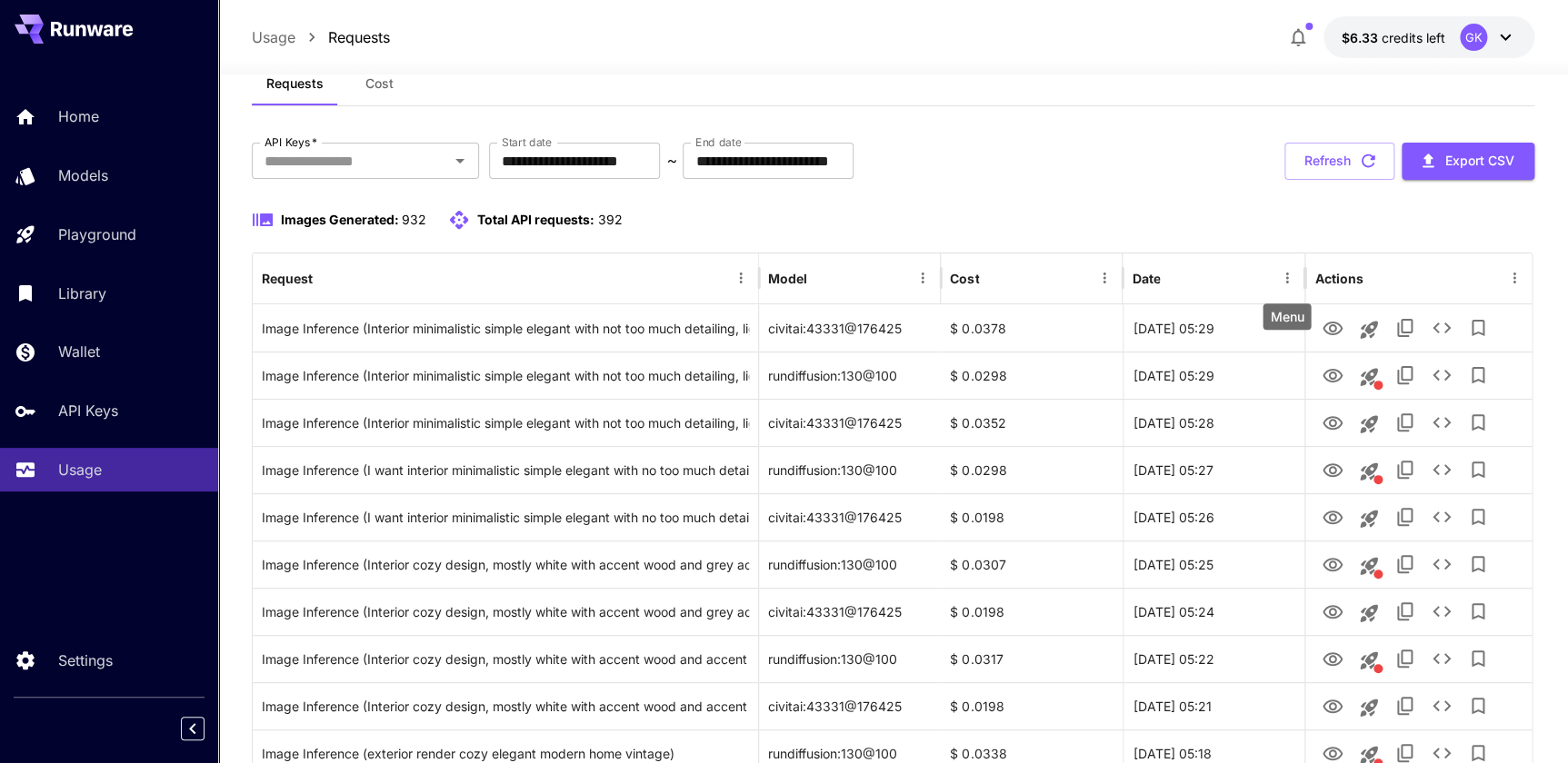
scroll to position [82, 0]
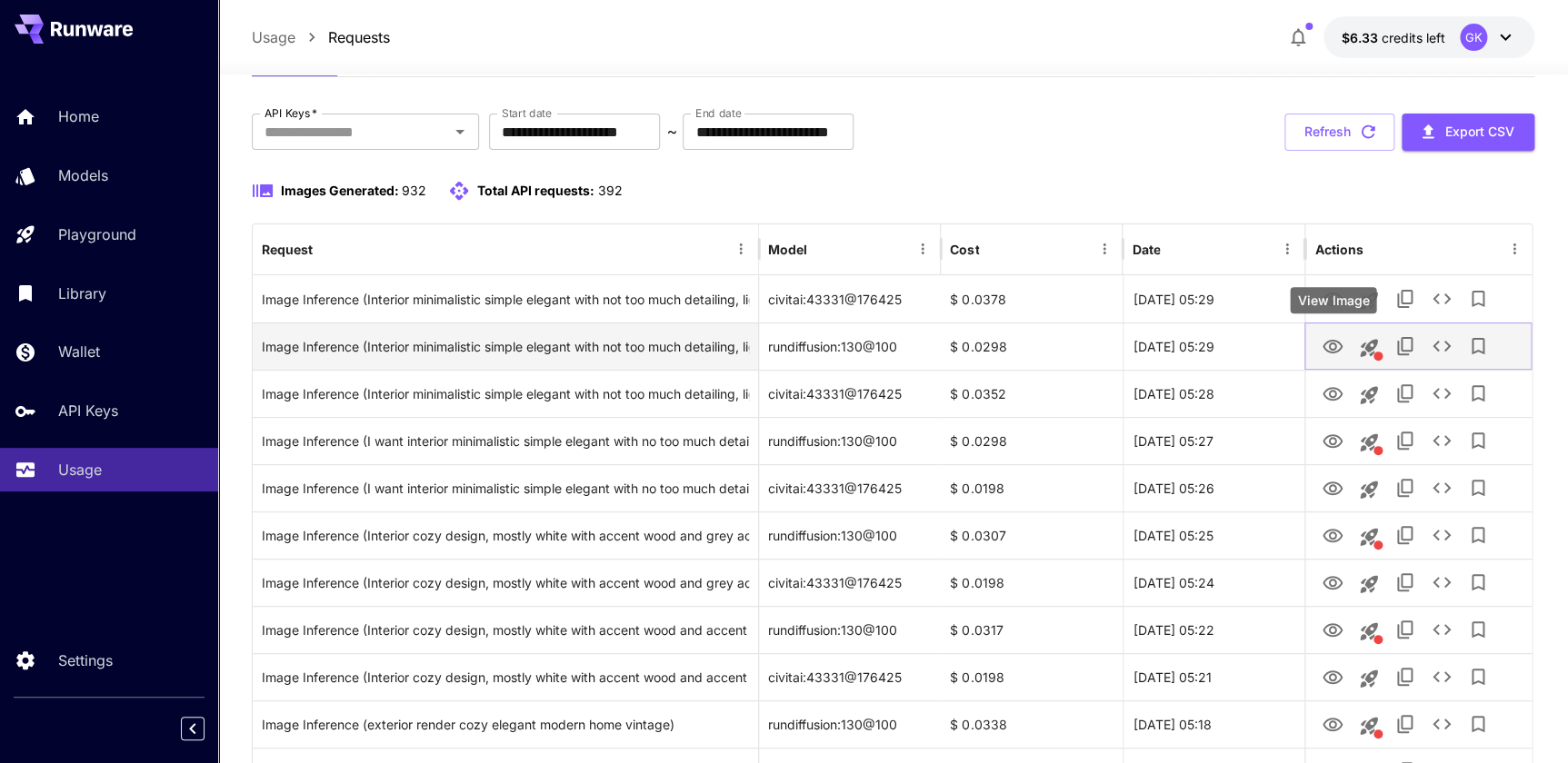
click at [1336, 351] on icon "View Image" at bounding box center [1333, 346] width 20 height 14
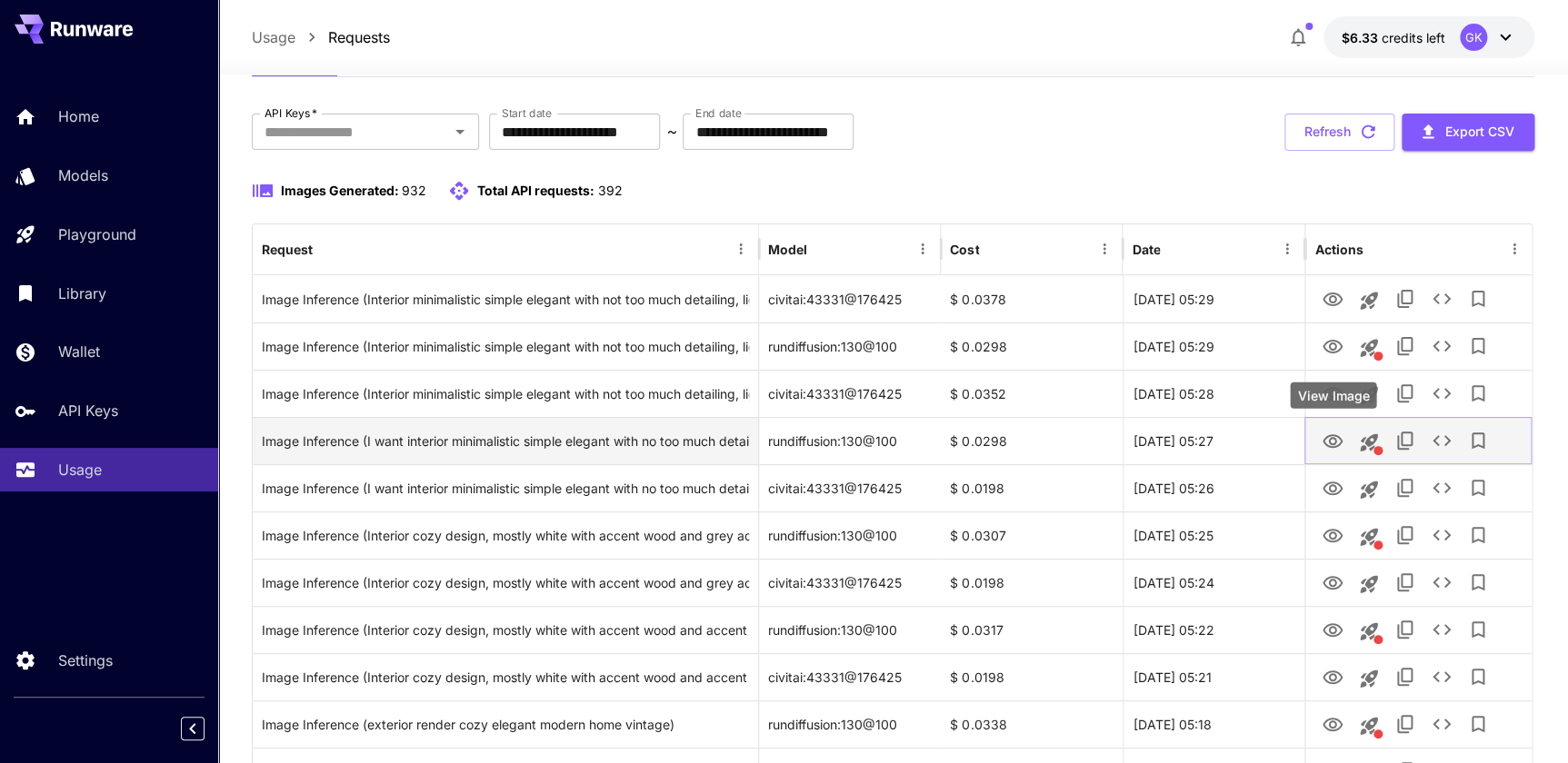
click at [1327, 435] on icon "View Image" at bounding box center [1333, 440] width 20 height 14
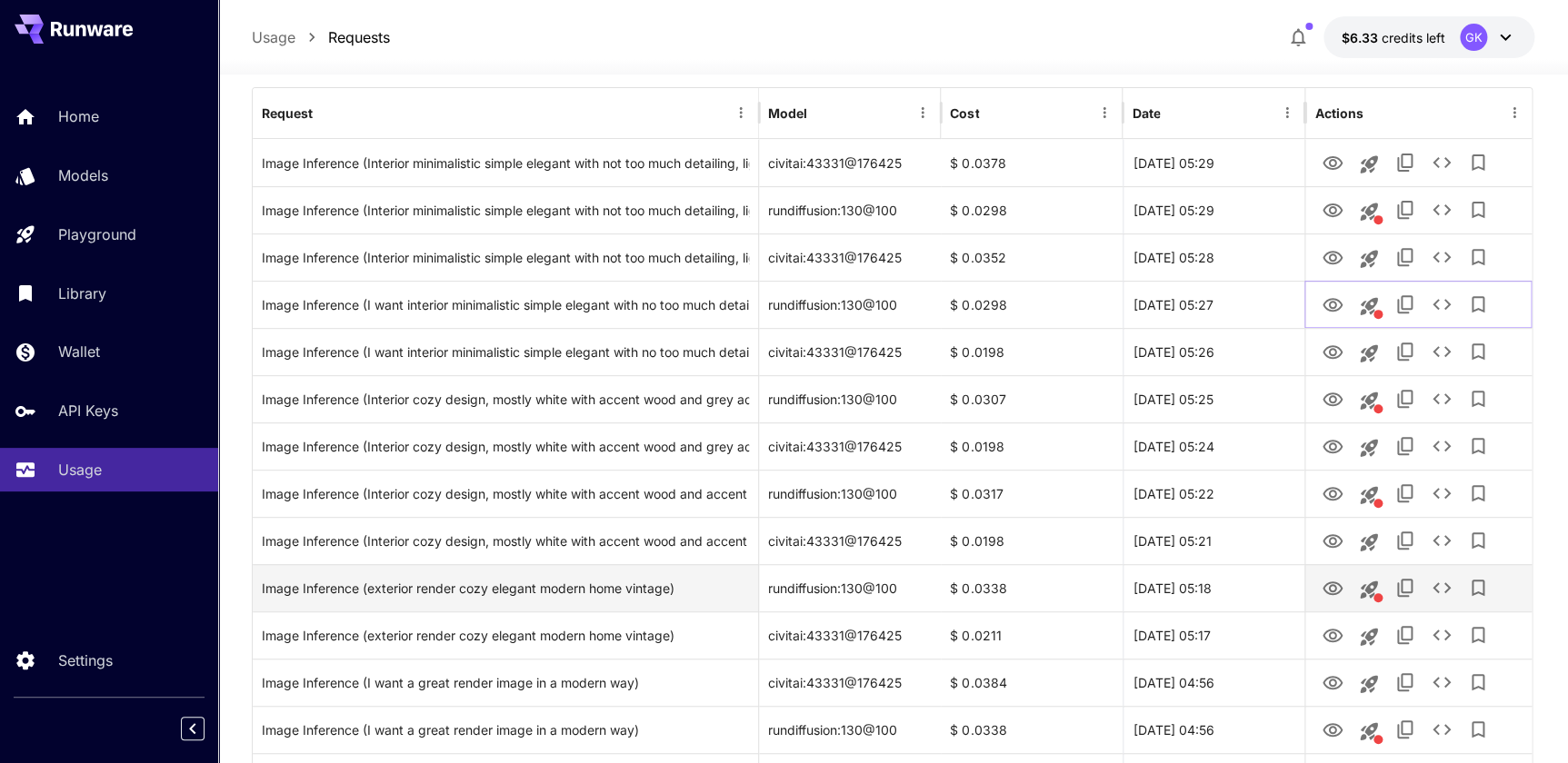
scroll to position [247, 0]
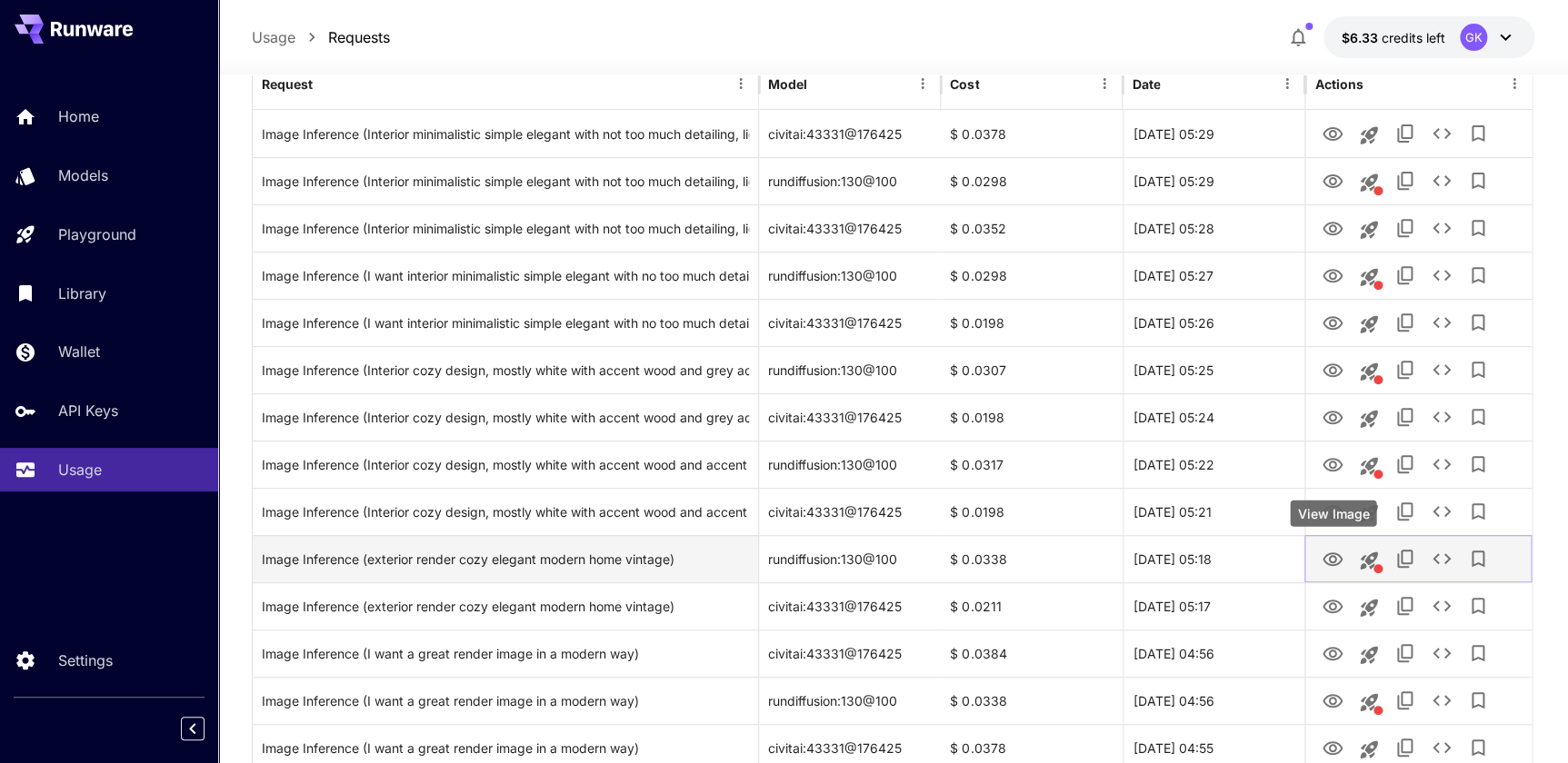
click at [1322, 550] on icon "View Image" at bounding box center [1333, 560] width 22 height 22
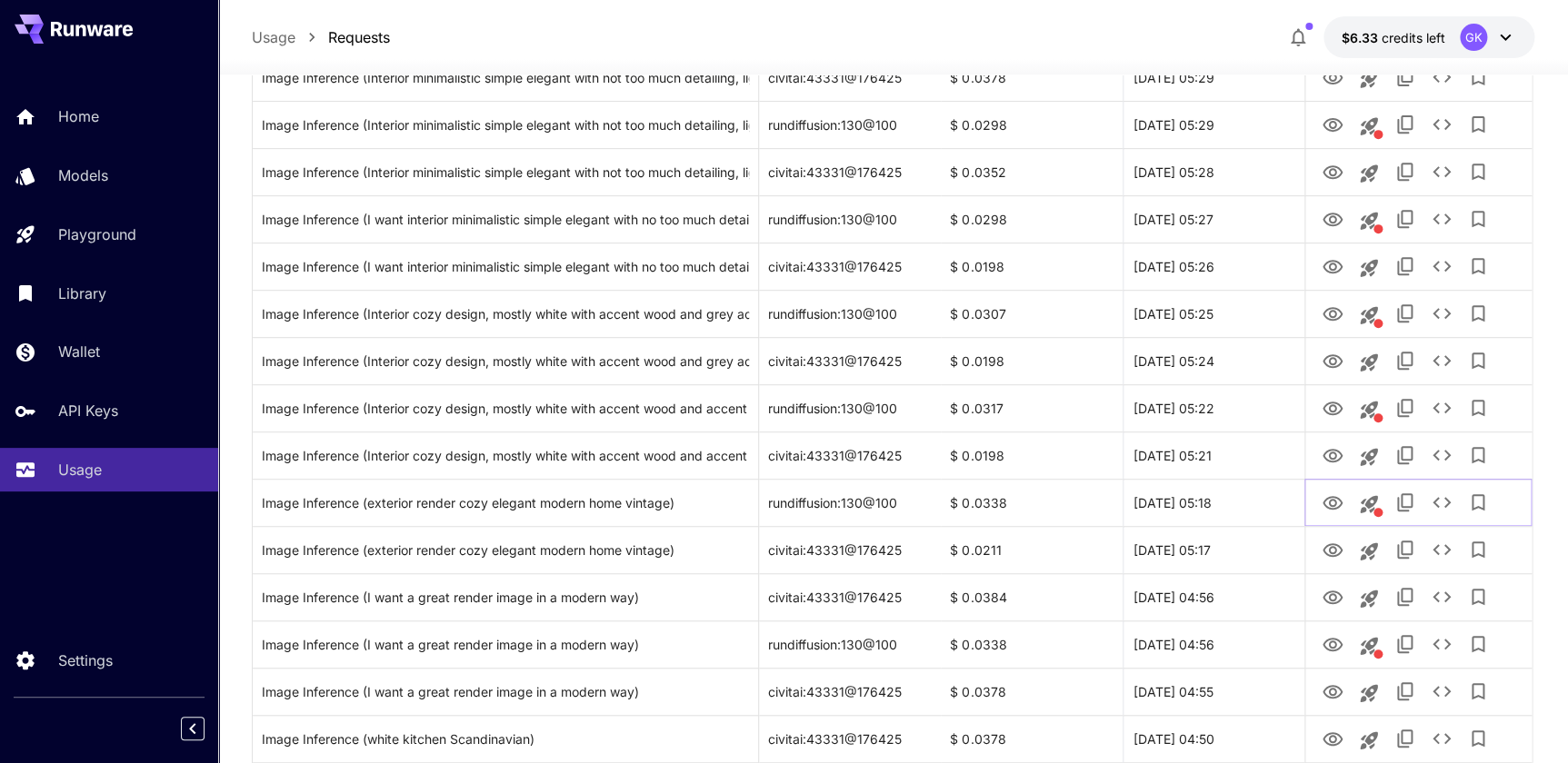
scroll to position [77, 0]
